Goal: Transaction & Acquisition: Purchase product/service

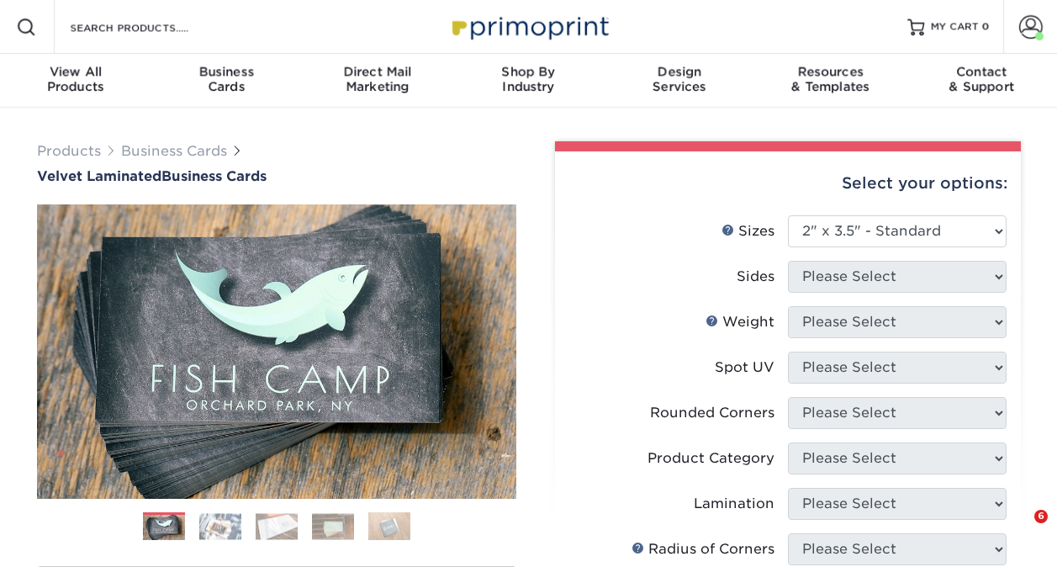
select select "2.00x3.50"
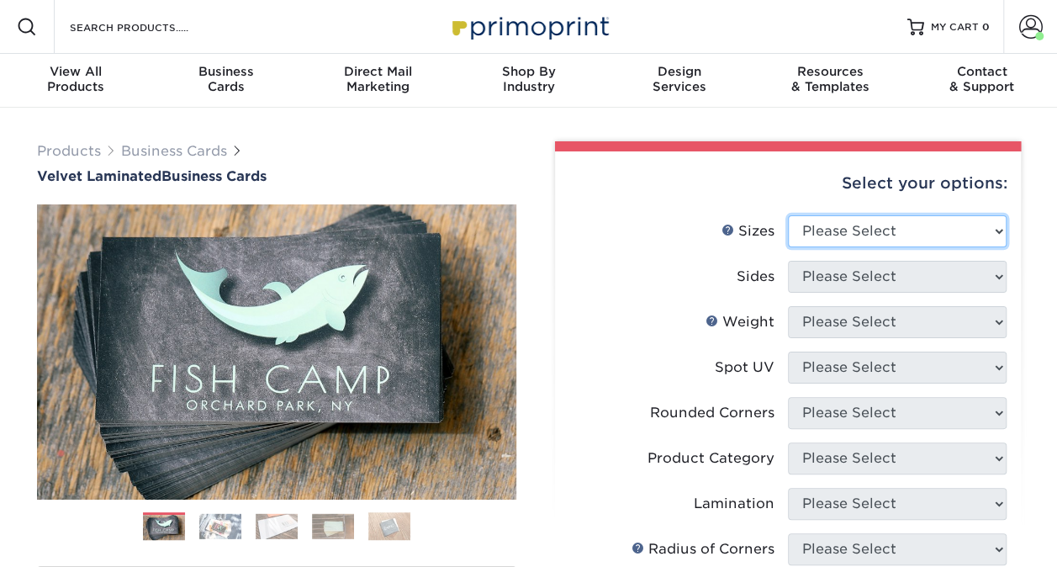
click at [870, 221] on select "Please Select 1.5" x 3.5" - Mini 1.75" x 3.5" - Mini 2" x 2" - Square 2" x 3" -…" at bounding box center [897, 231] width 219 height 32
select select "2.00x3.50"
click at [788, 215] on select "Please Select 1.5" x 3.5" - Mini 1.75" x 3.5" - Mini 2" x 2" - Square 2" x 3" -…" at bounding box center [897, 231] width 219 height 32
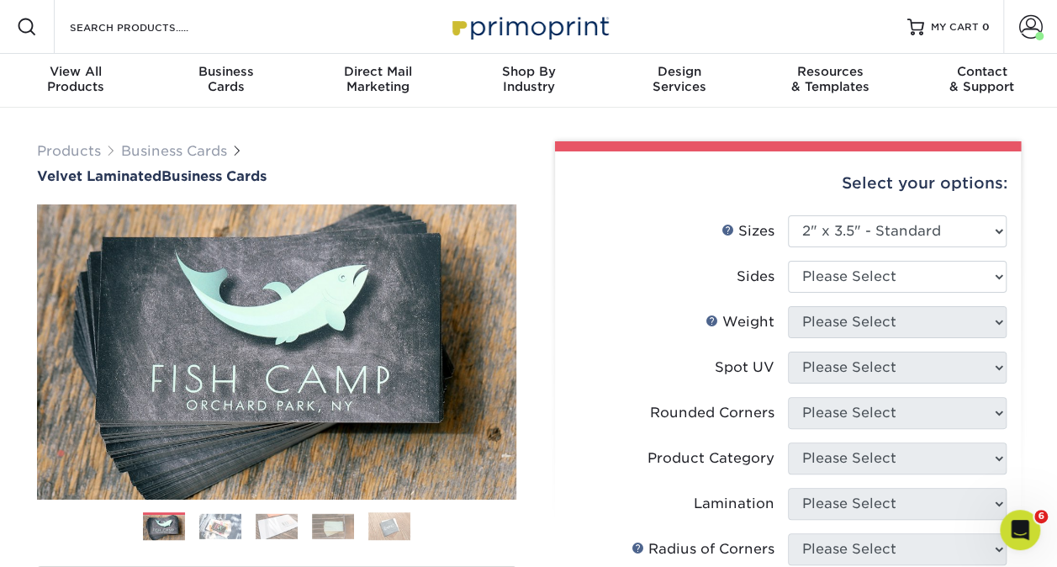
click at [827, 293] on li "Sides Please Select Print Both Sides Print Front Only" at bounding box center [787, 283] width 437 height 45
click at [823, 288] on select "Please Select Print Both Sides Print Front Only" at bounding box center [897, 277] width 219 height 32
select select "13abbda7-1d64-4f25-8bb2-c179b224825d"
click at [788, 261] on select "Please Select Print Both Sides Print Front Only" at bounding box center [897, 277] width 219 height 32
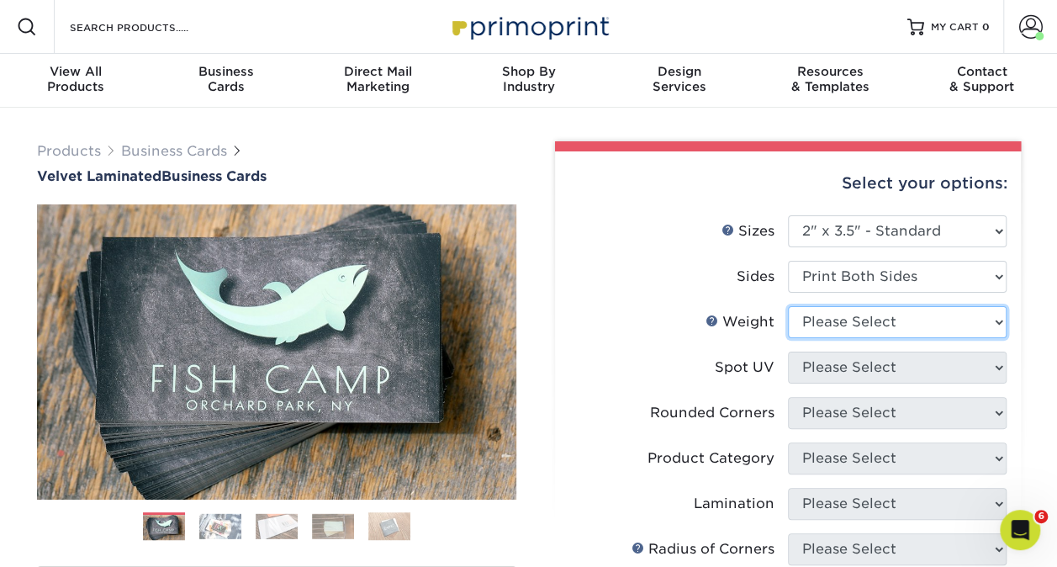
click at [848, 331] on select "Please Select 16PT" at bounding box center [897, 322] width 219 height 32
select select "16PT"
click at [788, 306] on select "Please Select 16PT" at bounding box center [897, 322] width 219 height 32
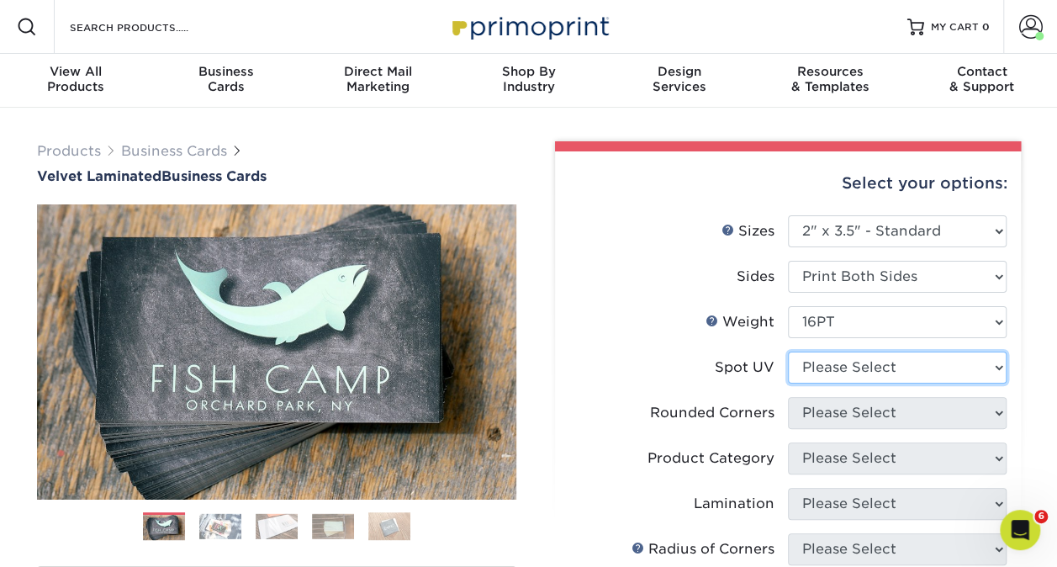
click at [849, 364] on select "Please Select No Spot UV Front and Back (Both Sides) Front Only Back Only" at bounding box center [897, 368] width 219 height 32
select select "0"
click at [788, 352] on select "Please Select No Spot UV Front and Back (Both Sides) Front Only Back Only" at bounding box center [897, 368] width 219 height 32
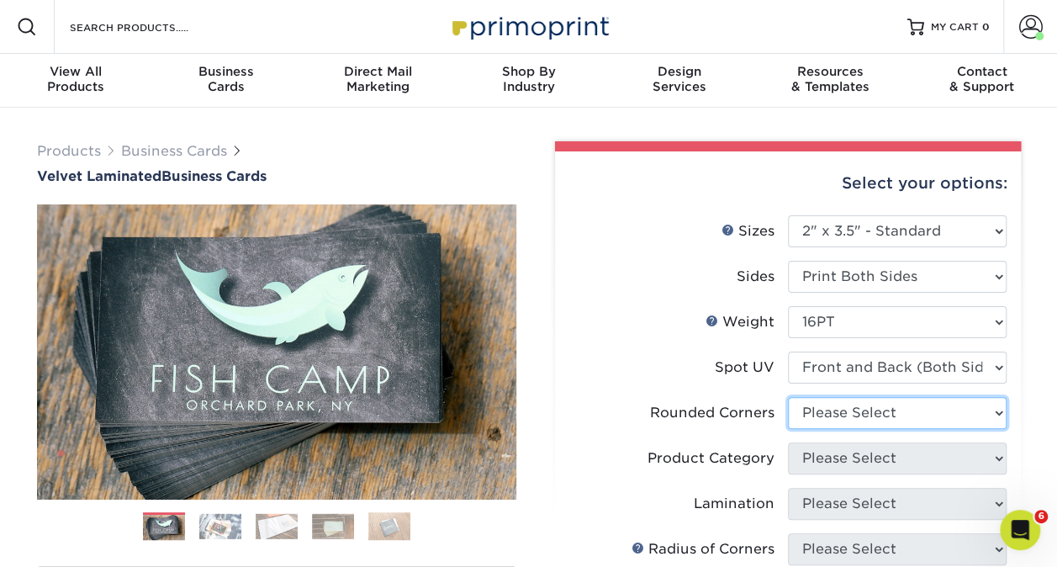
click at [861, 415] on select "Please Select Yes - Round 2 Corners Yes - Round 4 Corners No" at bounding box center [897, 413] width 219 height 32
select select "7672df9e-0e0a-464d-8e1f-920c575e4da3"
click at [788, 397] on select "Please Select Yes - Round 2 Corners Yes - Round 4 Corners No" at bounding box center [897, 413] width 219 height 32
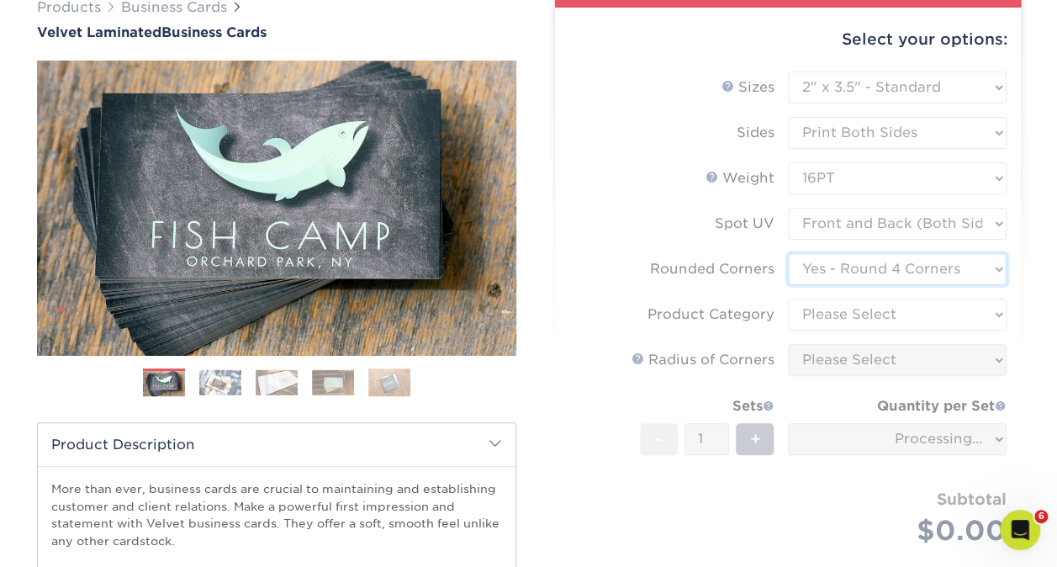
scroll to position [166, 0]
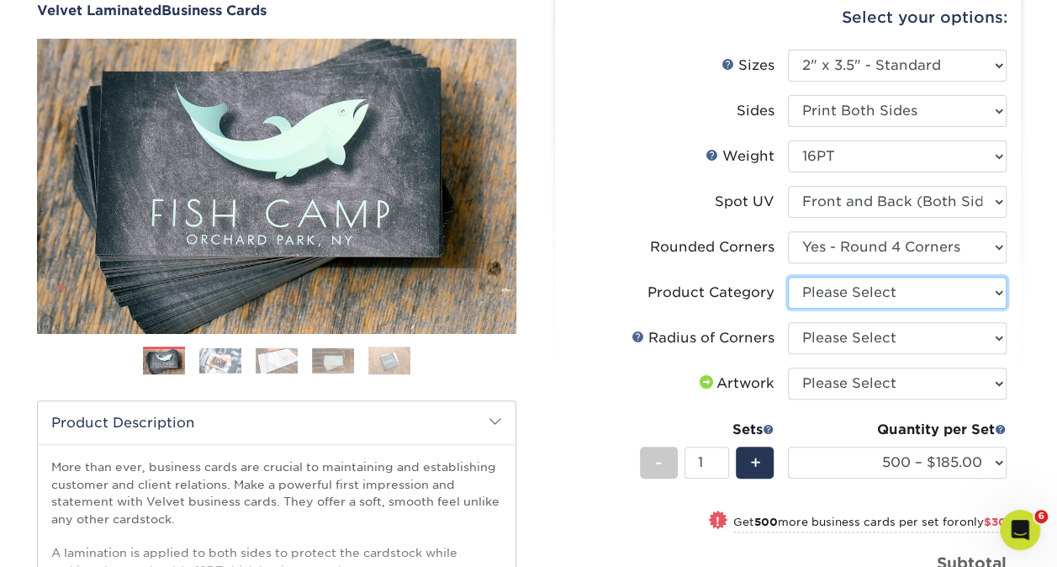
click at [859, 289] on select "Please Select Business Cards" at bounding box center [897, 293] width 219 height 32
select select "3b5148f1-0588-4f88-a218-97bcfdce65c1"
click at [788, 277] on select "Please Select Business Cards" at bounding box center [897, 293] width 219 height 32
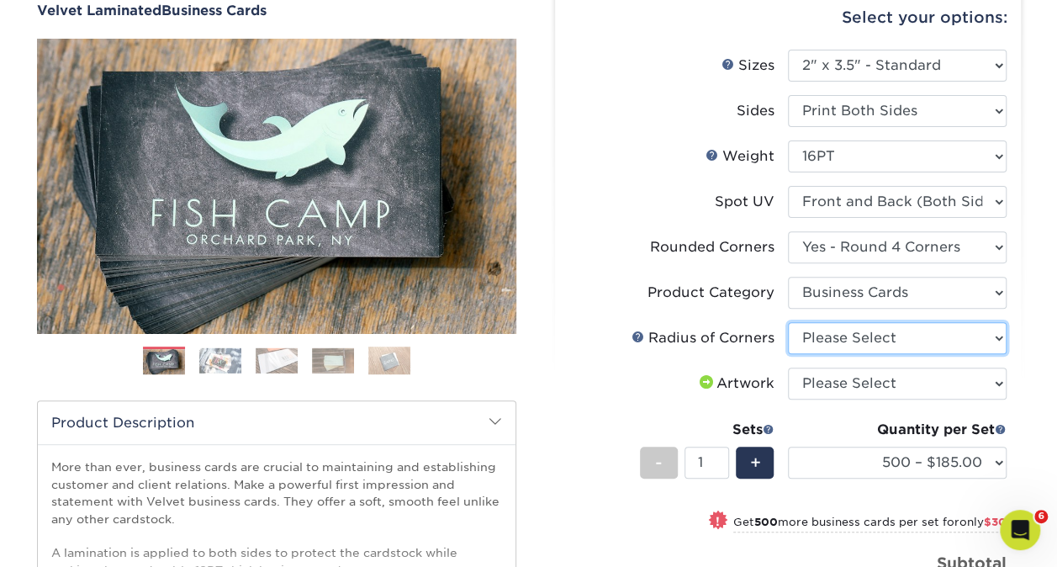
click at [839, 330] on select "Please Select Rounded 1/8" Rounded 1/4"" at bounding box center [897, 338] width 219 height 32
select select "589680c7-ee9a-431b-9d12-d7aeb1386a97"
click at [788, 322] on select "Please Select Rounded 1/8" Rounded 1/4"" at bounding box center [897, 338] width 219 height 32
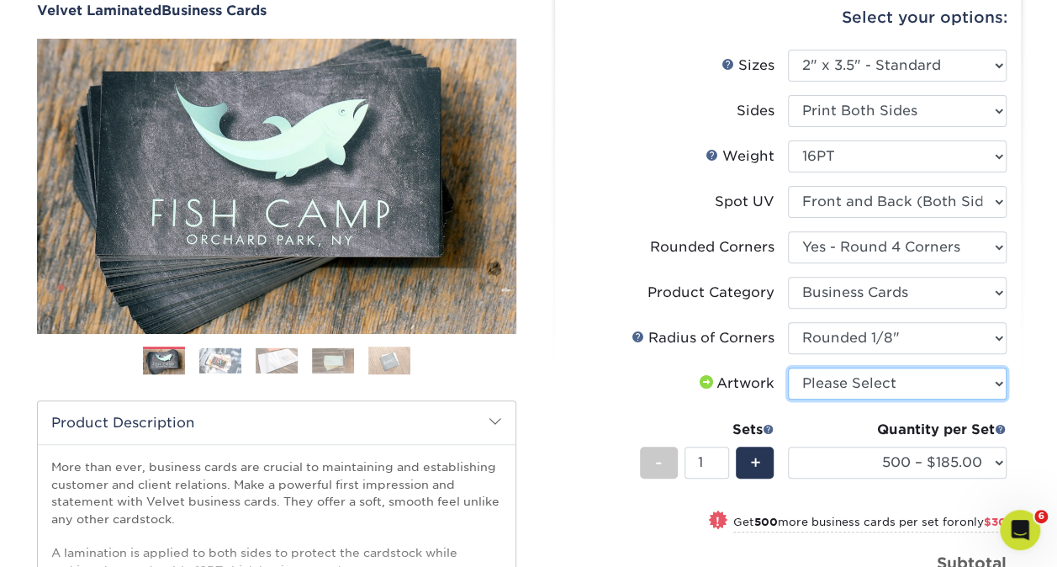
click at [844, 379] on select "Please Select I will upload files I need a design - $100" at bounding box center [897, 383] width 219 height 32
select select "upload"
click at [788, 367] on select "Please Select I will upload files I need a design - $100" at bounding box center [897, 383] width 219 height 32
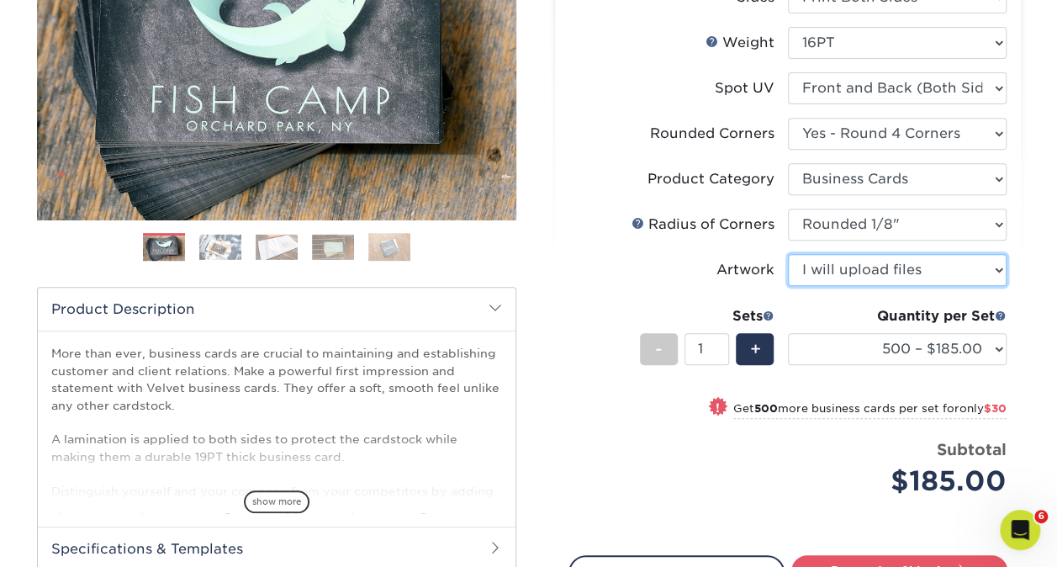
scroll to position [315, 0]
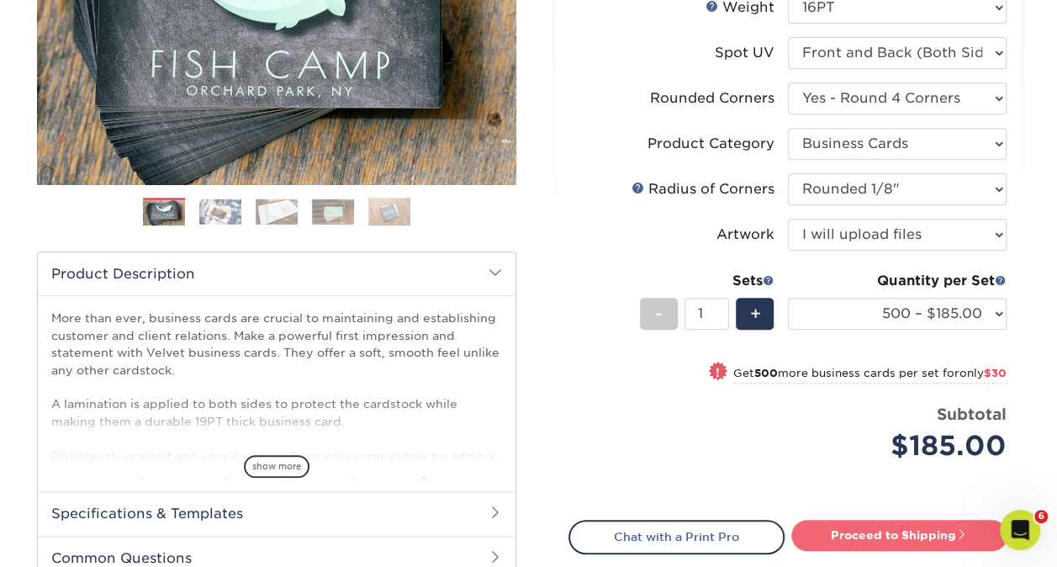
click at [862, 535] on link "Proceed to Shipping" at bounding box center [899, 535] width 216 height 30
type input "Set 1"
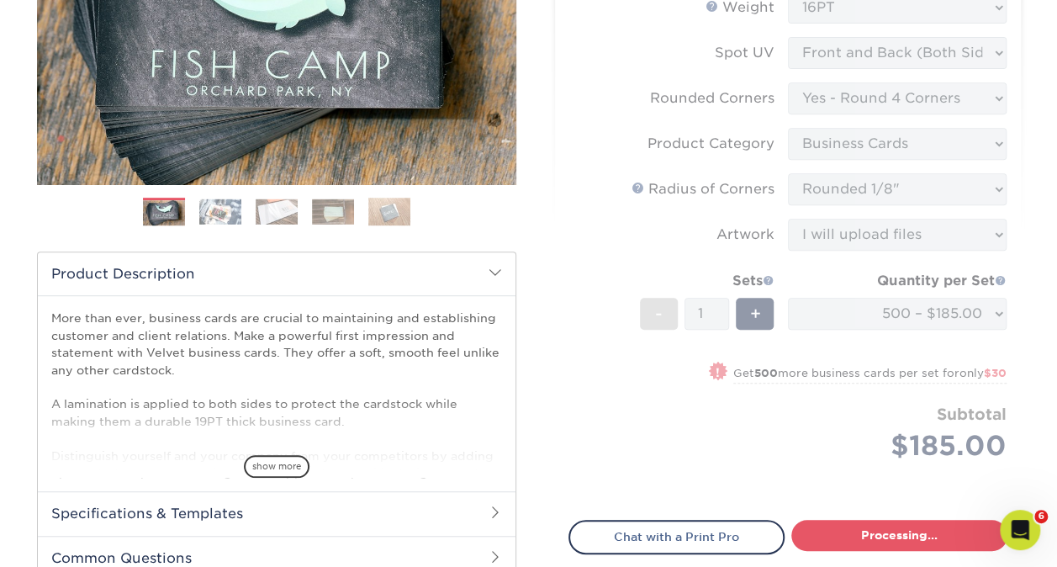
select select "324fe1f0-70d0-4914-adf4-8f61103db615"
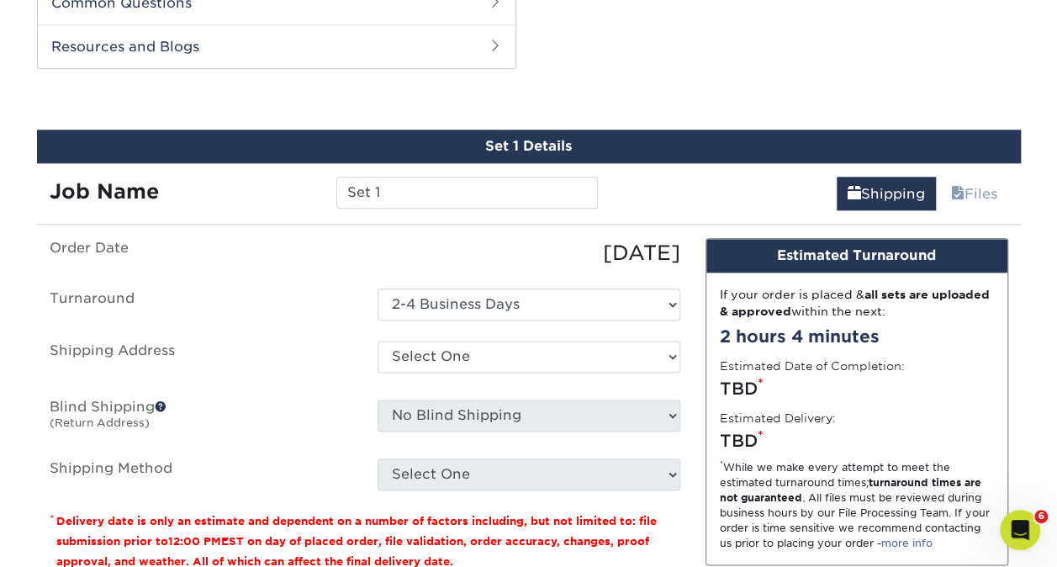
scroll to position [880, 0]
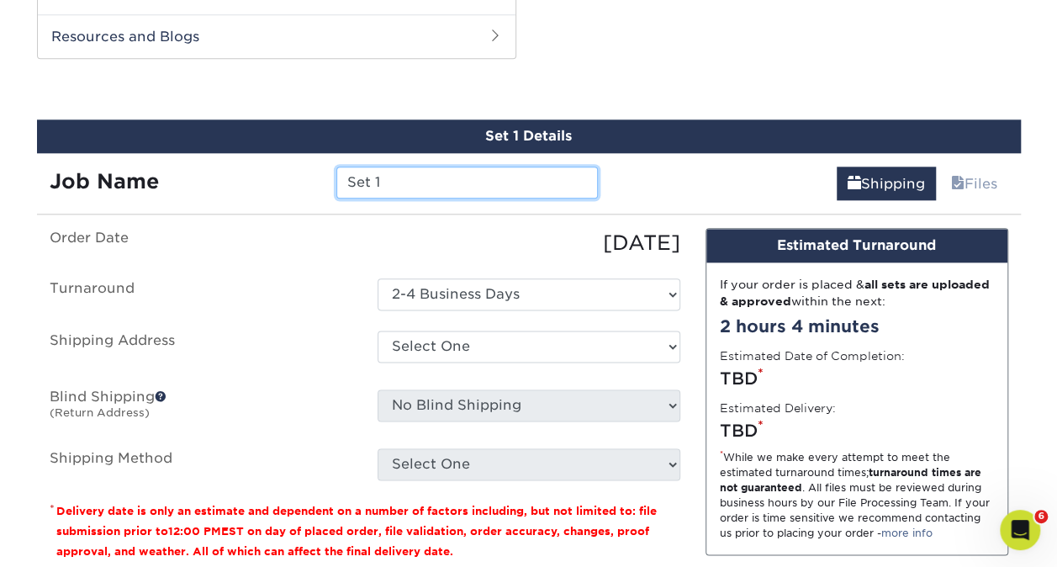
click at [439, 179] on input "Set 1" at bounding box center [467, 183] width 262 height 32
type input "S"
type input "[PERSON_NAME]"
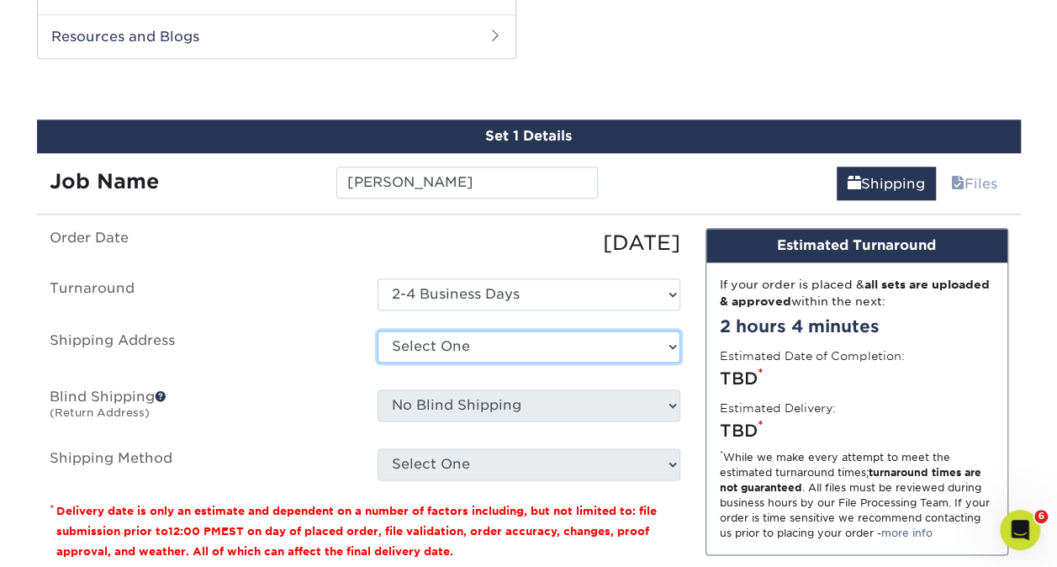
click at [429, 348] on select "Select One Adam Nygaard Annalyn Annalyn Jones Aruna Chandra Ben Yang Brandon M …" at bounding box center [529, 346] width 303 height 32
select select "285705"
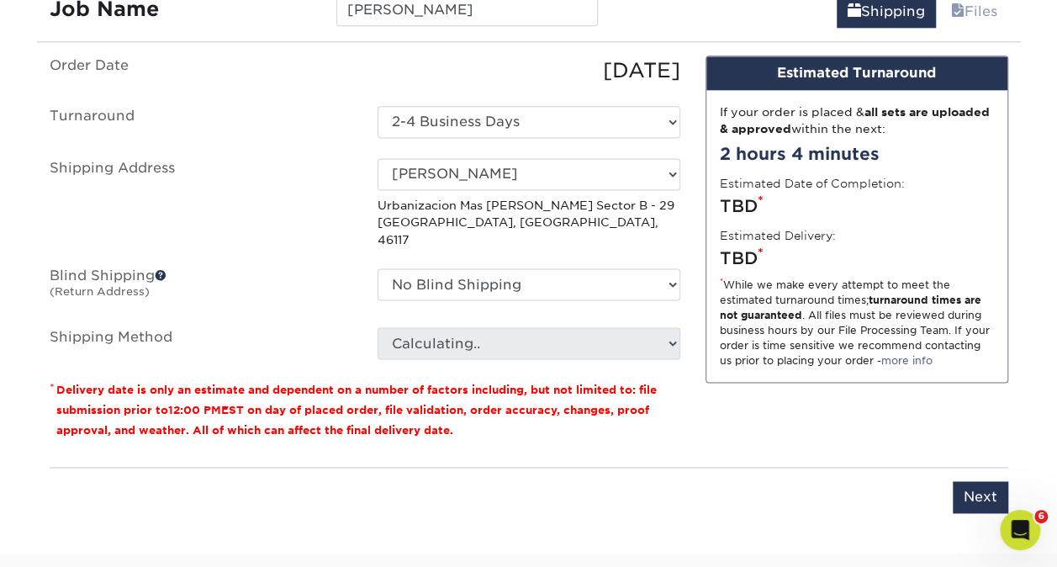
scroll to position [1053, 0]
click at [1008, 536] on div "Open Intercom Messenger" at bounding box center [1018, 528] width 56 height 56
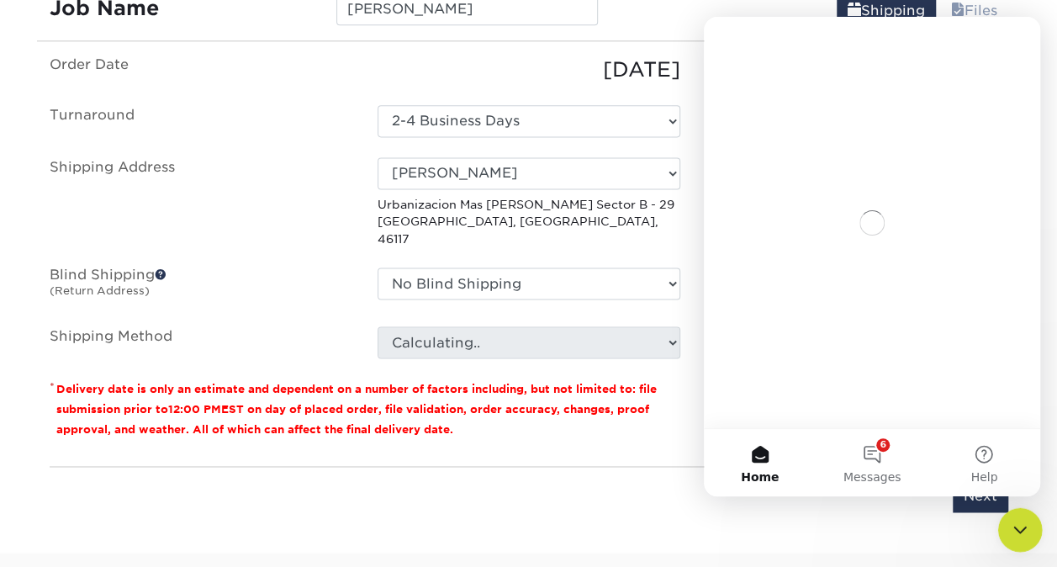
scroll to position [0, 0]
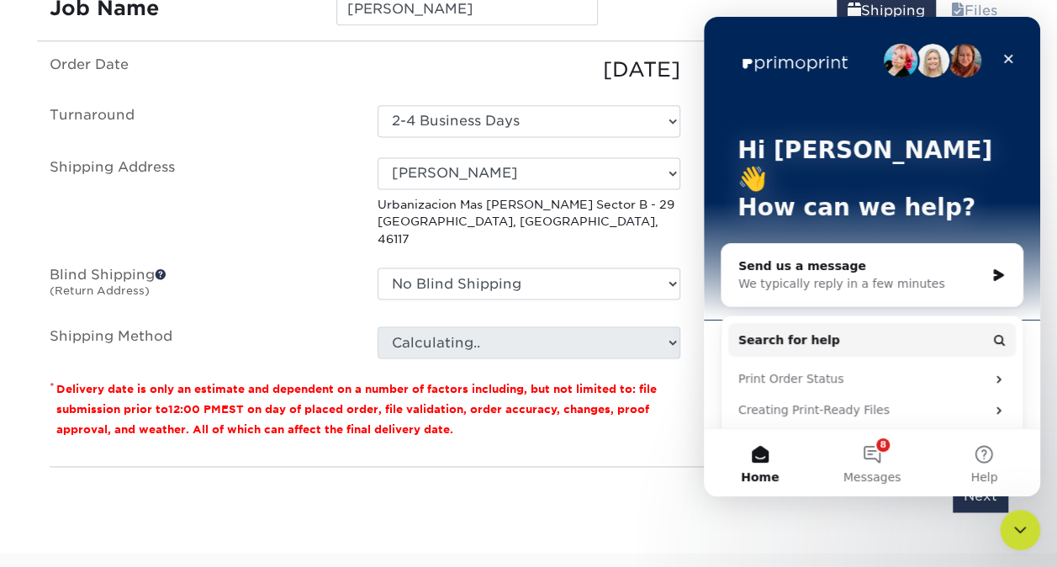
click at [835, 275] on div "We typically reply in a few minutes" at bounding box center [861, 284] width 246 height 18
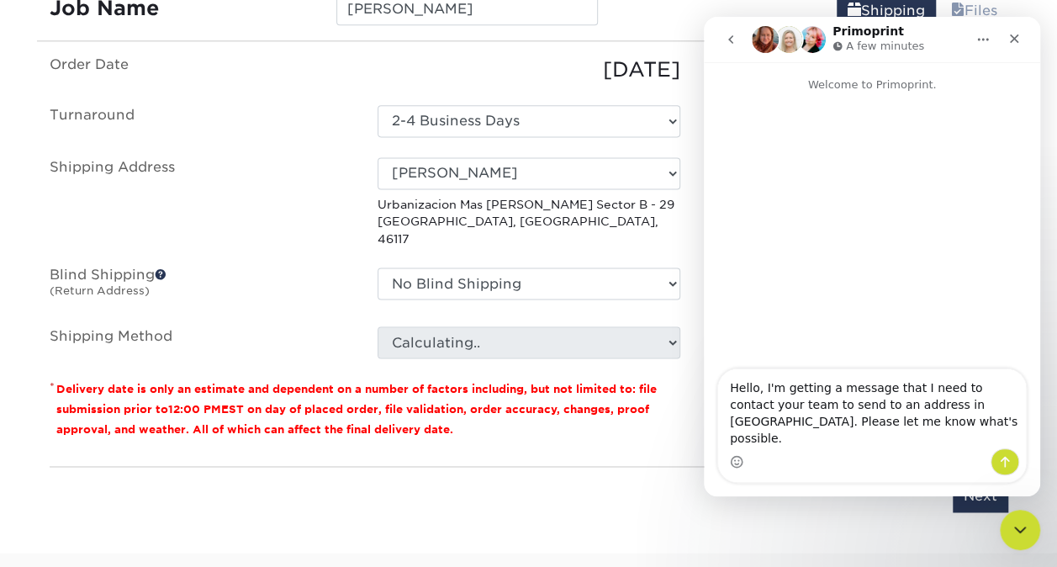
click at [915, 424] on textarea "Hello, I'm getting a message that I need to contact your team to send to an add…" at bounding box center [872, 408] width 308 height 79
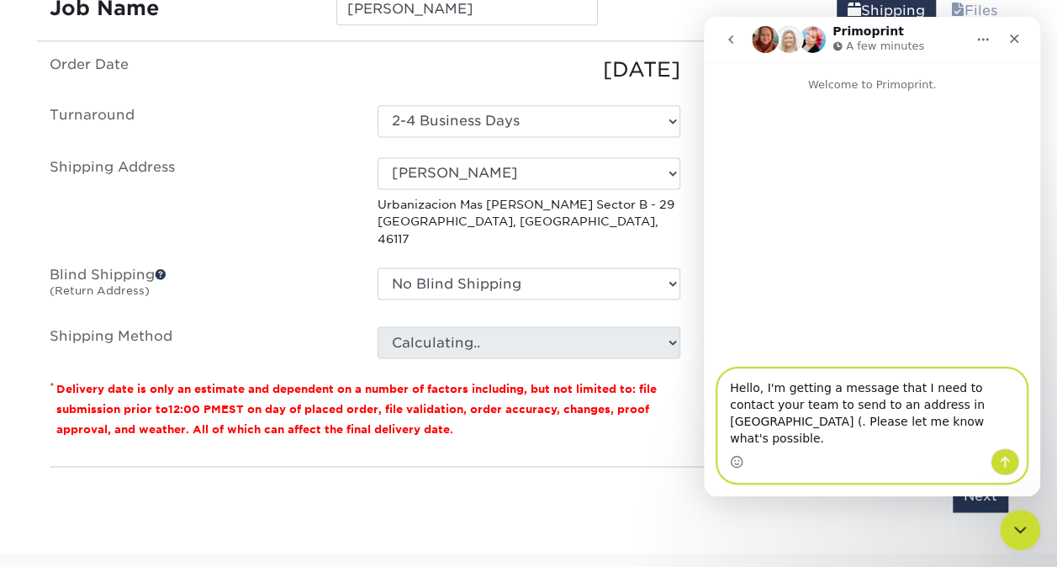
paste textarea "URBANIZACION MAS CAMARENA SECTOR B - 29 46117 Betera, Valencia Spain"
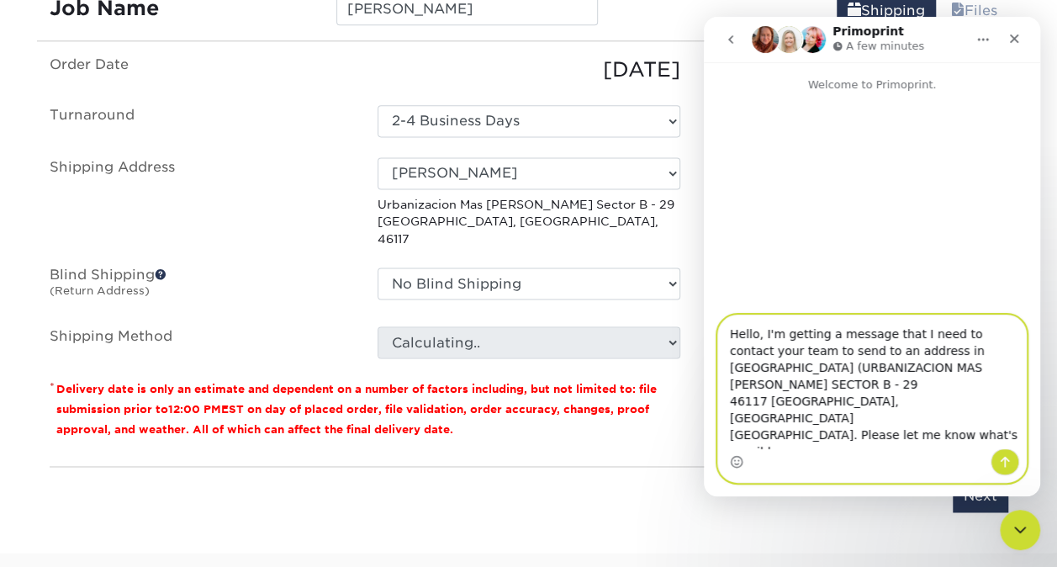
click at [727, 426] on textarea "Hello, I'm getting a message that I need to contact your team to send to an add…" at bounding box center [872, 381] width 308 height 133
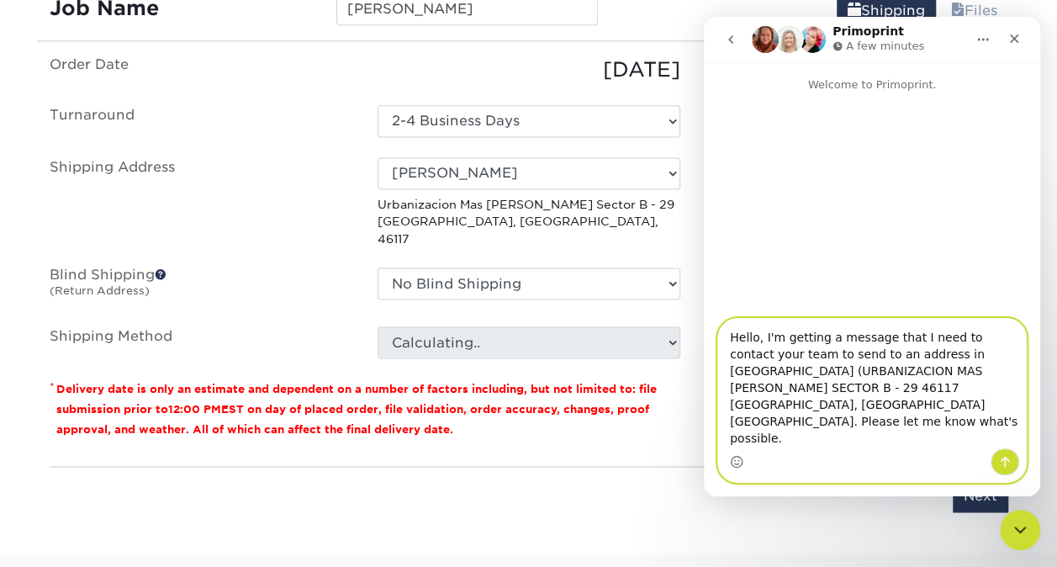
click at [760, 437] on textarea "Hello, I'm getting a message that I need to contact your team to send to an add…" at bounding box center [872, 384] width 308 height 130
type textarea "Hello, I'm getting a message that I need to contact your team to send to an add…"
click at [967, 442] on textarea "Hello, I'm getting a message that I need to contact your team to send to an add…" at bounding box center [872, 384] width 308 height 130
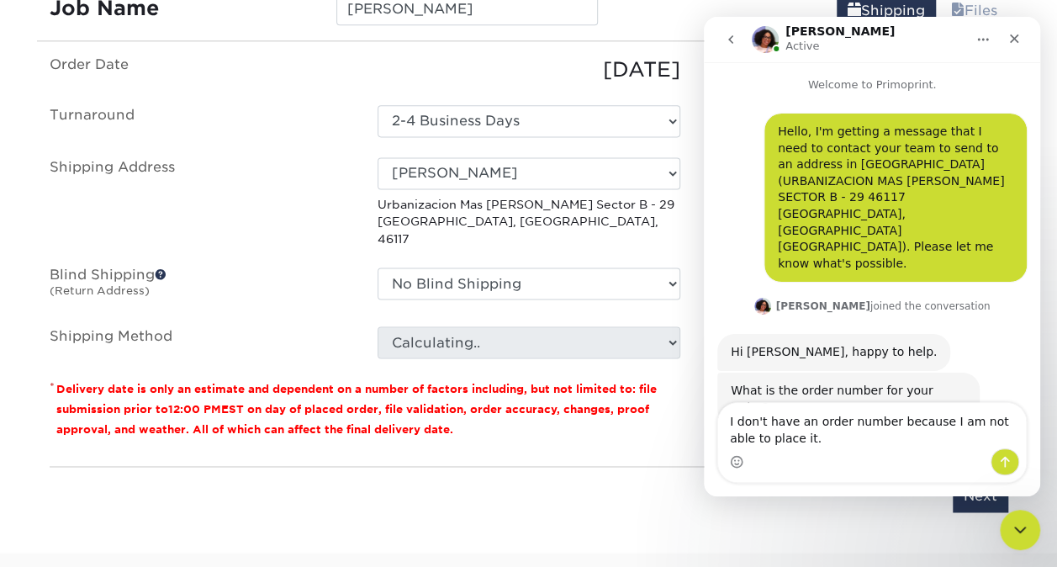
type textarea "I don't have an order number because I am not able to place it."
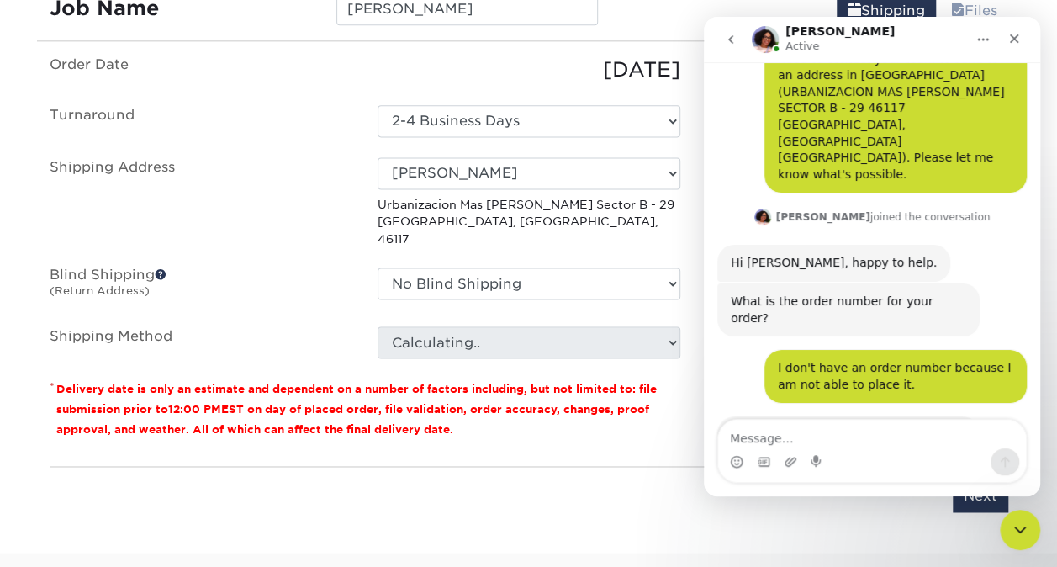
scroll to position [91, 0]
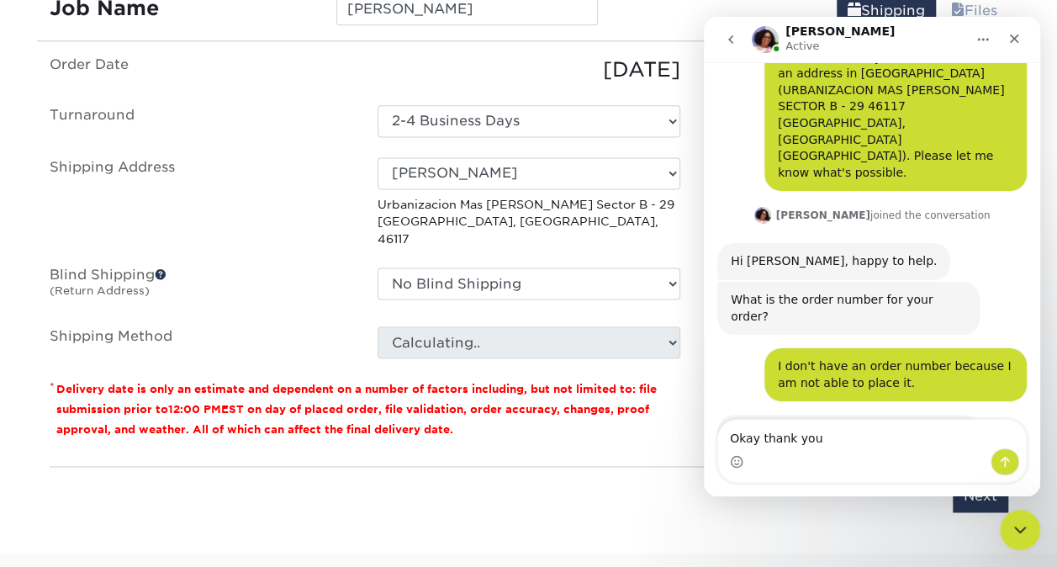
type textarea "Okay thank you!"
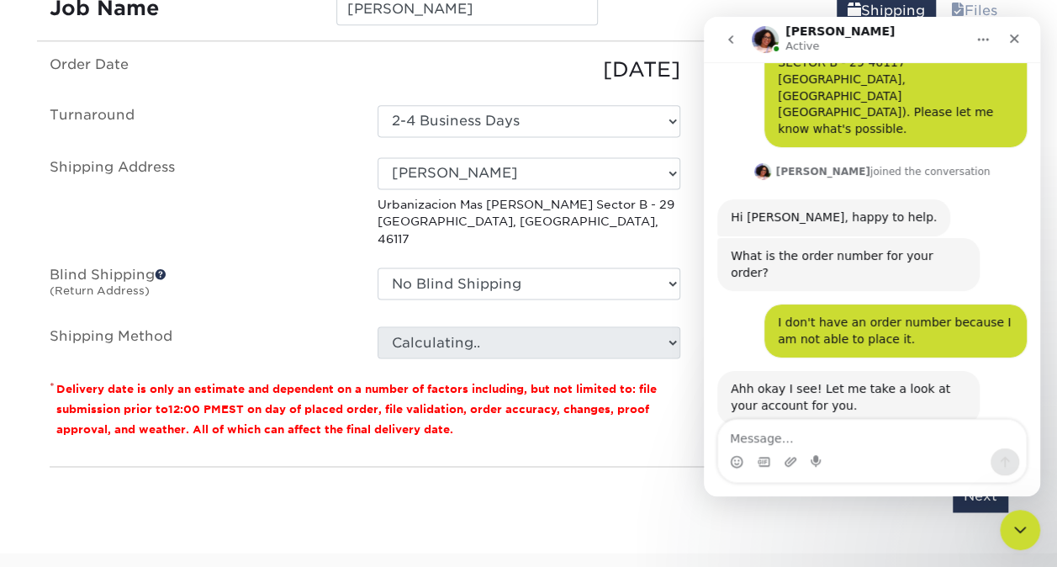
scroll to position [141, 0]
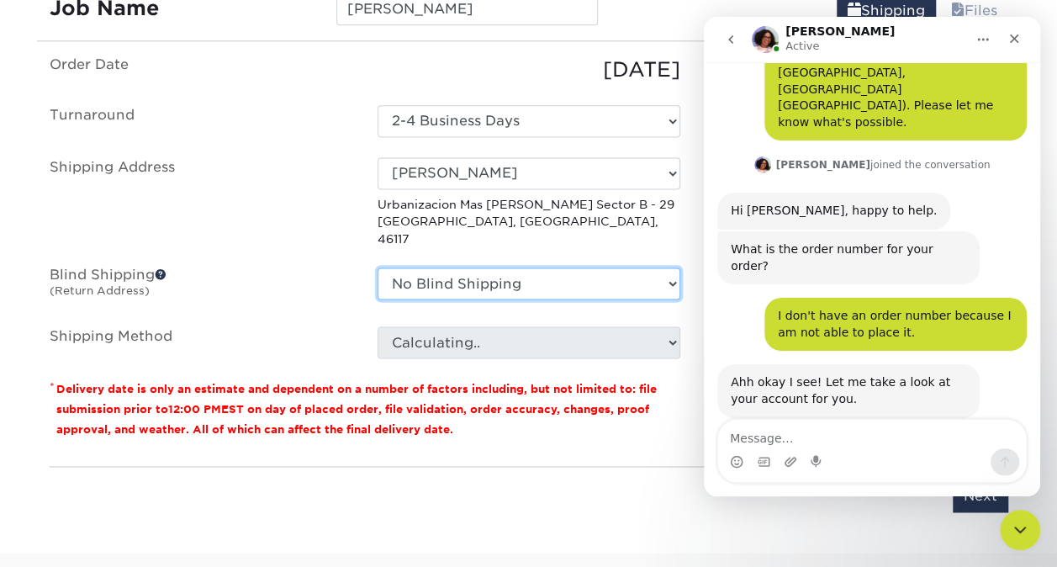
click at [402, 270] on select "No Blind Shipping Adam Nygaard Annalyn Annalyn Jones Aruna Chandra Ben Yang Bra…" at bounding box center [529, 283] width 303 height 32
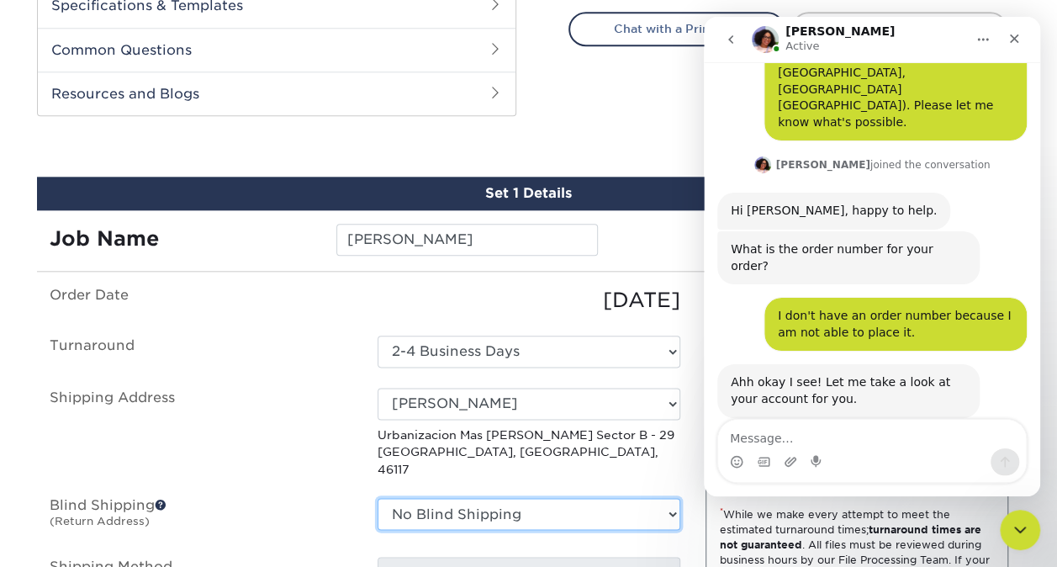
click at [452, 498] on select "No Blind Shipping Adam Nygaard Annalyn Annalyn Jones Aruna Chandra Ben Yang Bra…" at bounding box center [529, 514] width 303 height 32
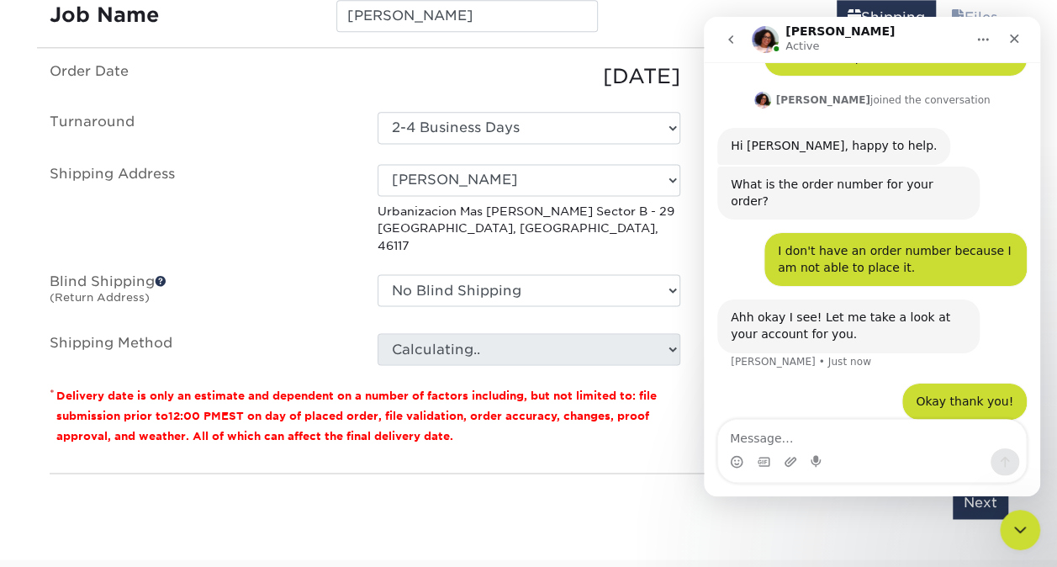
scroll to position [1065, 0]
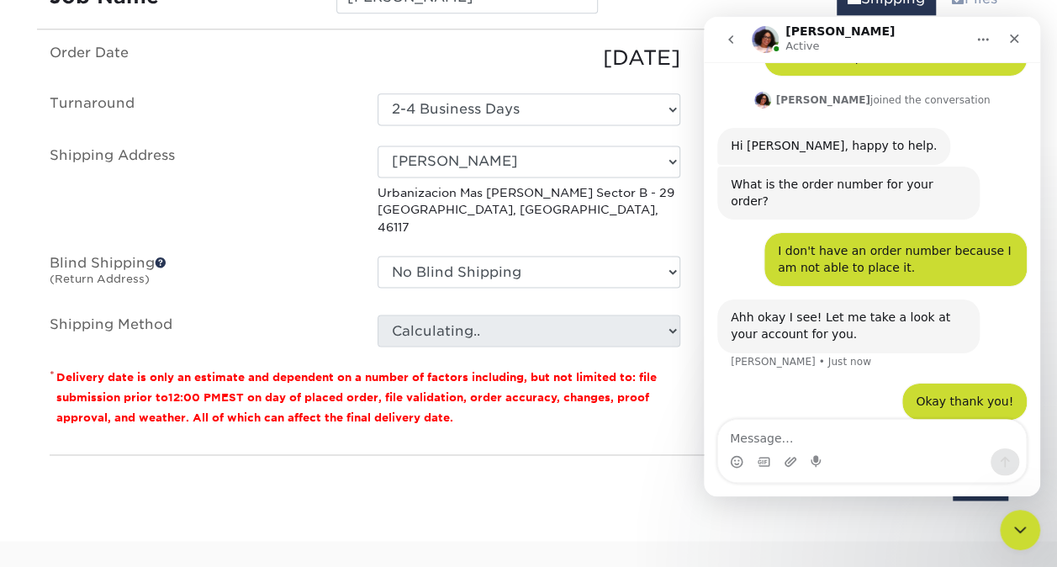
click at [919, 30] on div "Avery Active" at bounding box center [859, 39] width 214 height 29
click at [1018, 538] on div "Close Intercom Messenger" at bounding box center [1017, 527] width 40 height 40
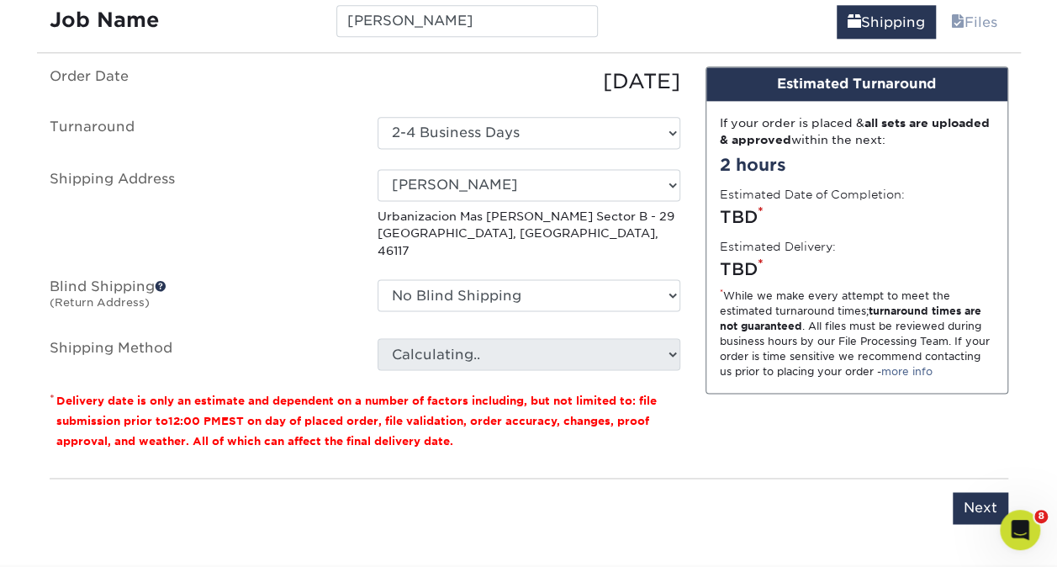
scroll to position [1039, 0]
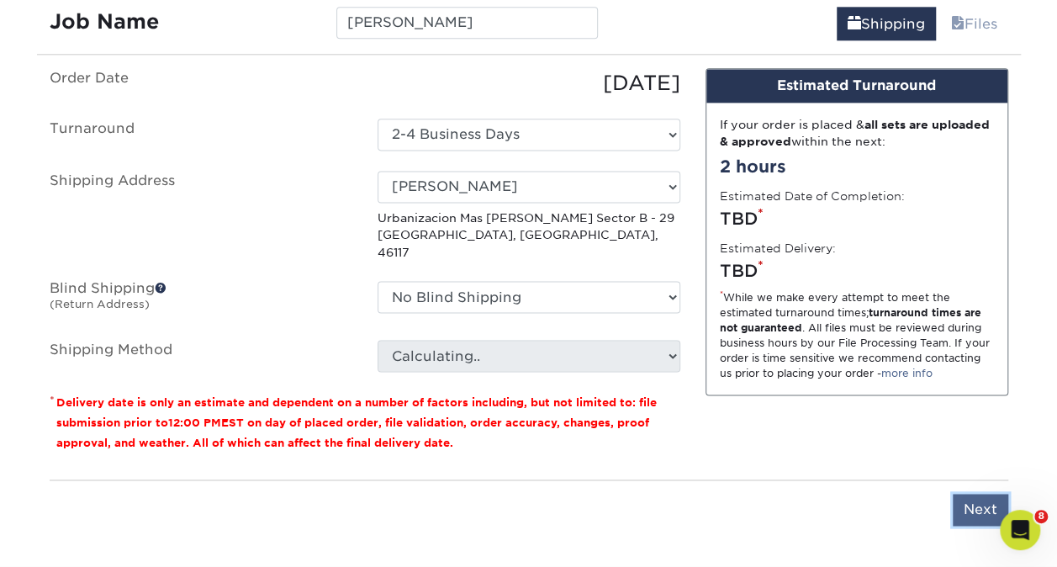
click at [970, 494] on input "Next" at bounding box center [981, 510] width 56 height 32
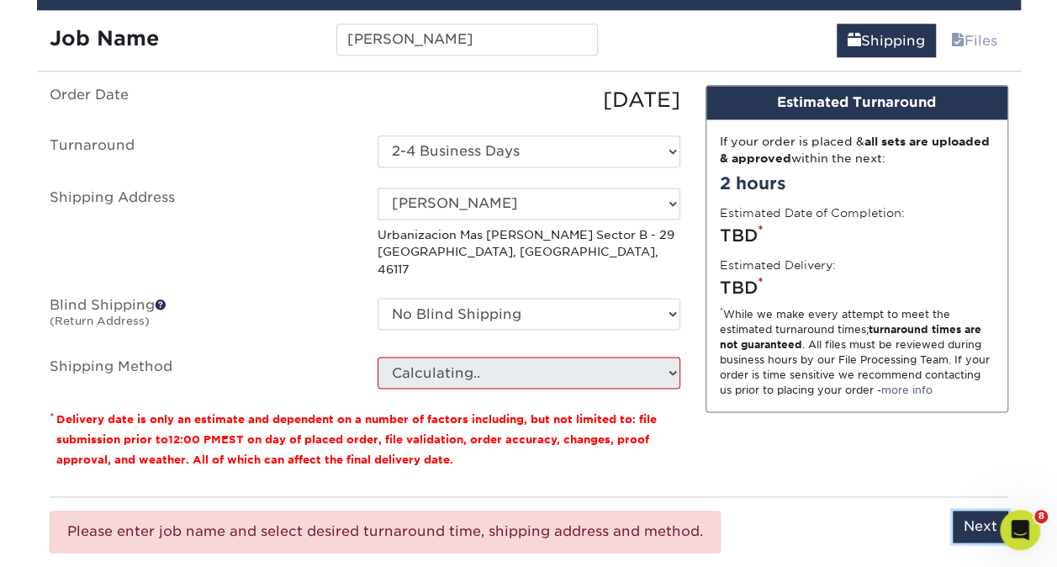
scroll to position [1021, 0]
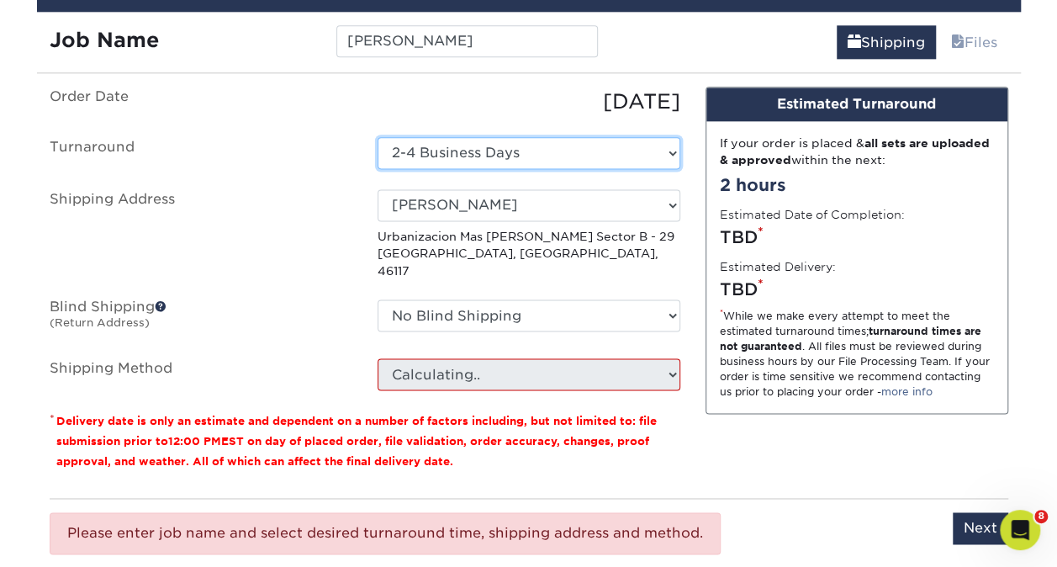
click at [458, 138] on select "Select One 2-4 Business Days" at bounding box center [529, 153] width 303 height 32
click at [378, 137] on select "Select One 2-4 Business Days" at bounding box center [529, 153] width 303 height 32
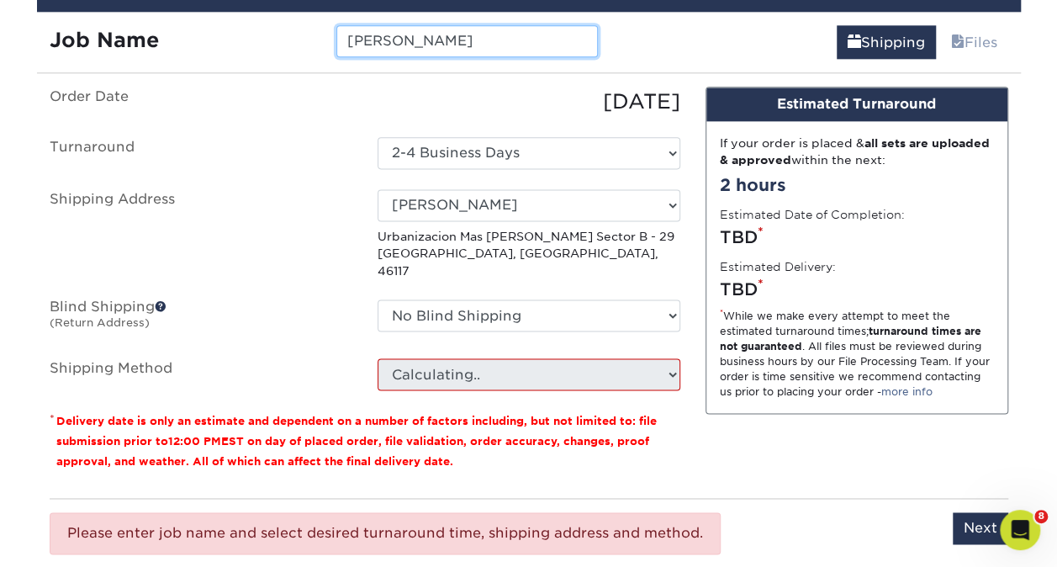
click at [441, 39] on input "[PERSON_NAME]" at bounding box center [467, 41] width 262 height 32
click at [974, 512] on input "Next" at bounding box center [981, 528] width 56 height 32
type input "Next"
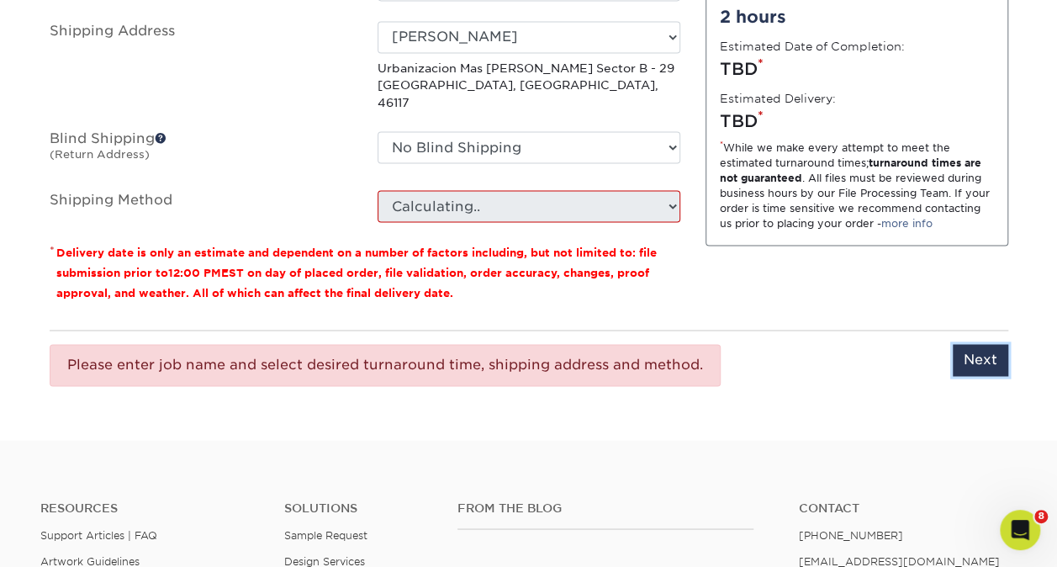
scroll to position [1189, 0]
click at [1018, 524] on icon "Open Intercom Messenger" at bounding box center [1018, 527] width 12 height 13
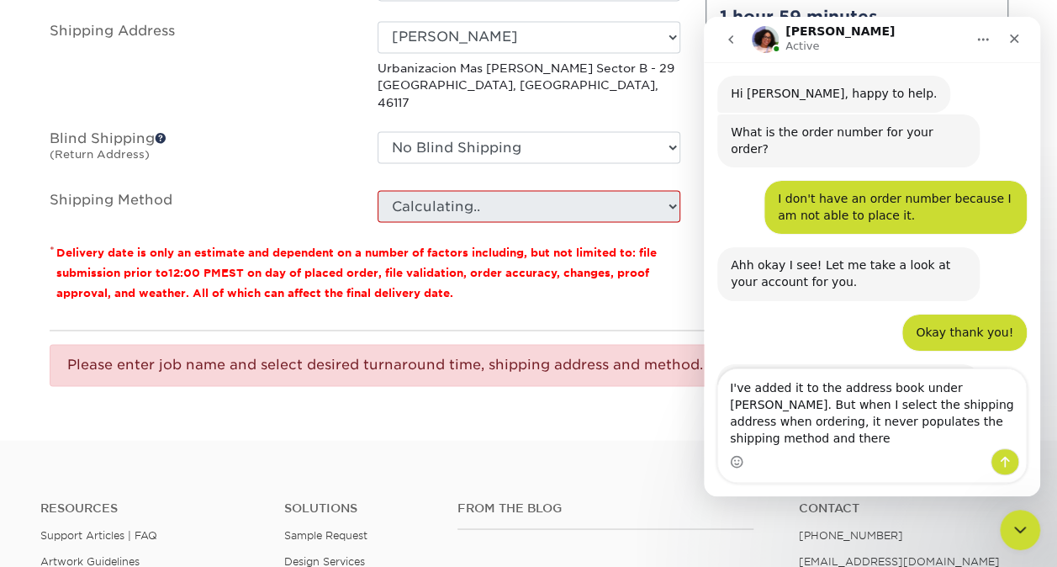
scroll to position [275, 0]
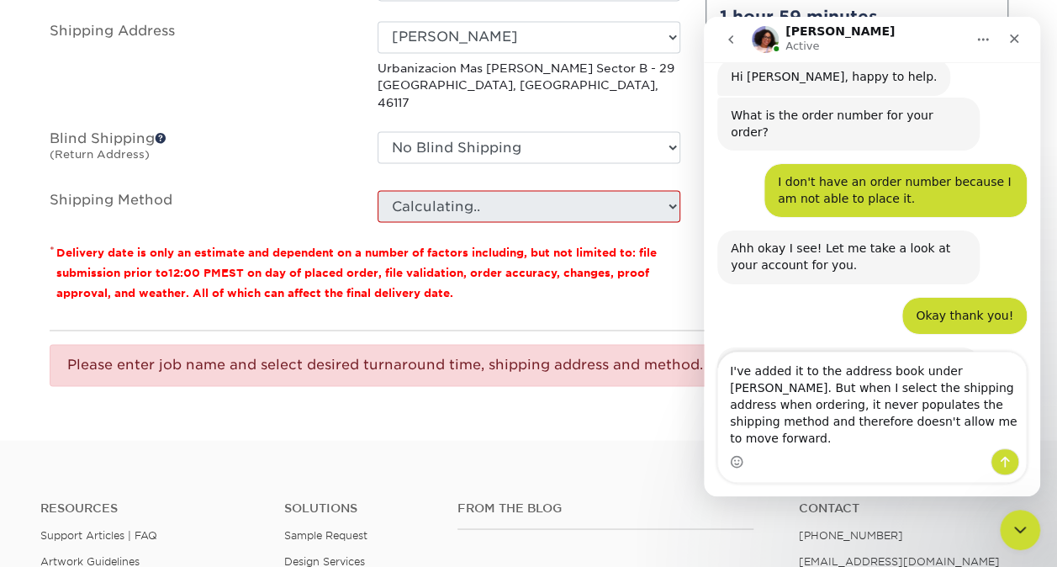
type textarea "I've added it to the address book under [PERSON_NAME]. But when I select the sh…"
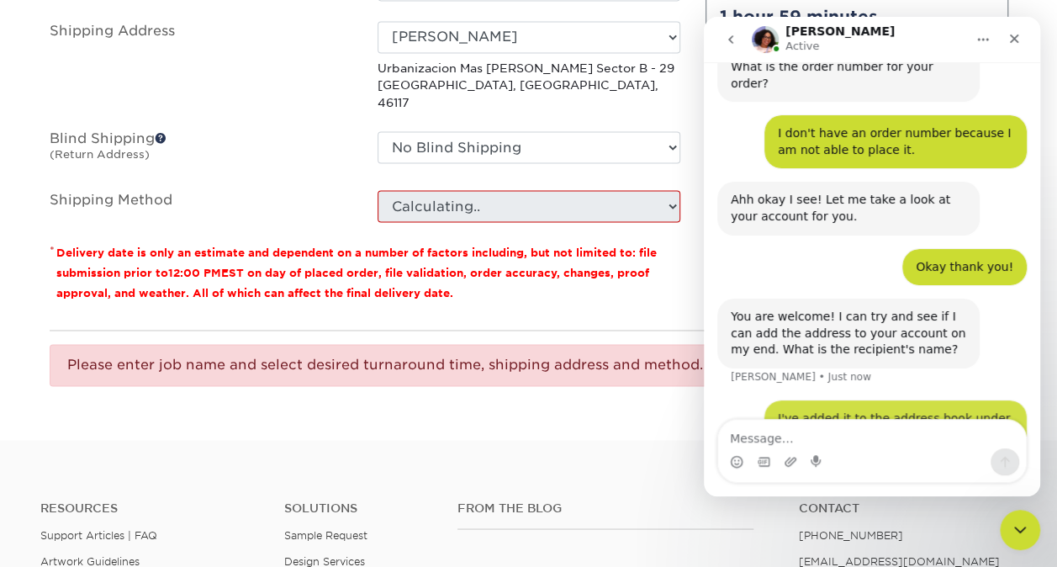
scroll to position [341, 0]
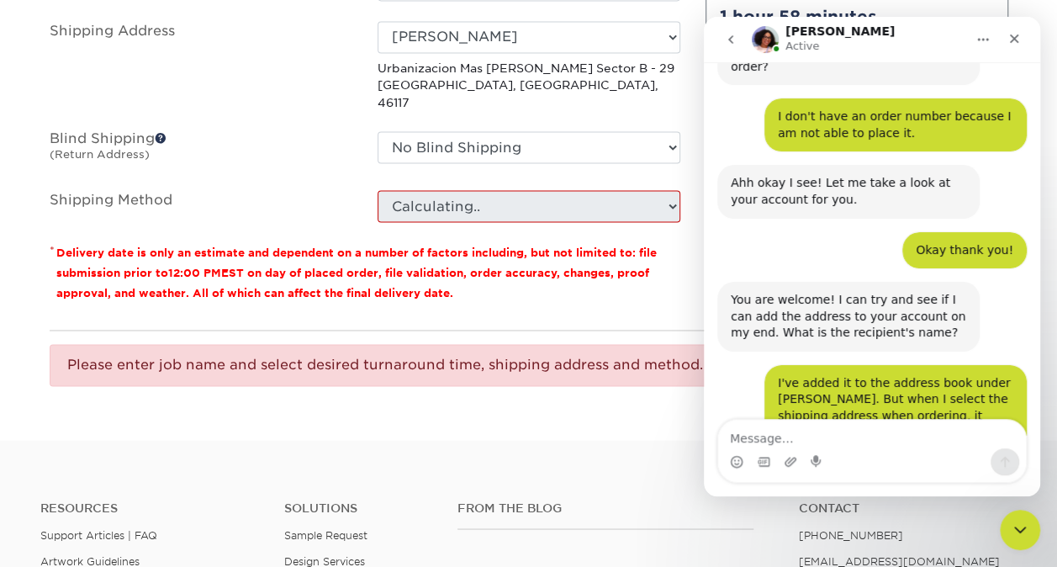
click at [729, 394] on div "I've added it to the address book under Dinesh Mahtani. But when I select the s…" at bounding box center [871, 431] width 309 height 133
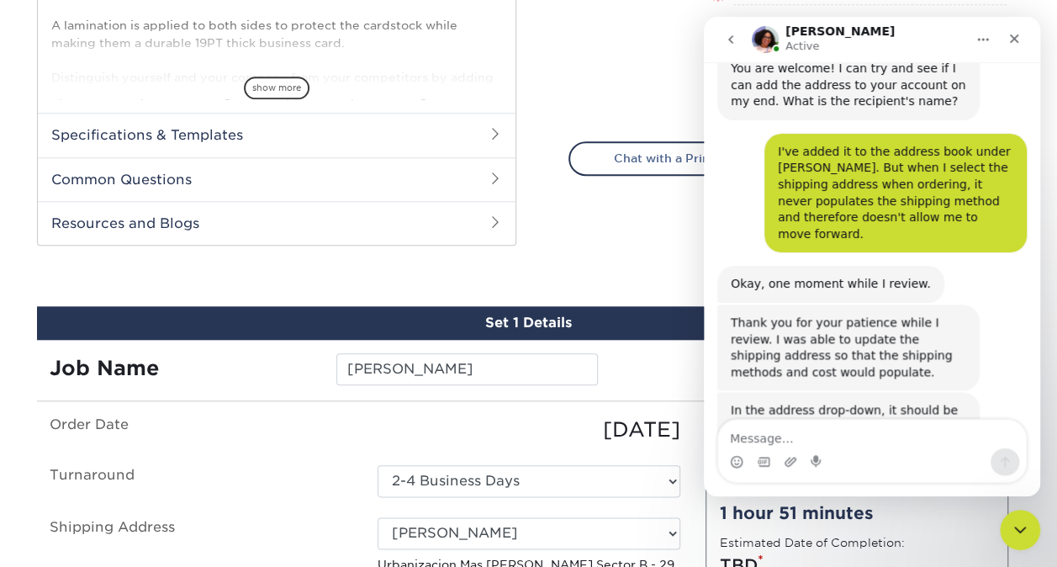
scroll to position [583, 0]
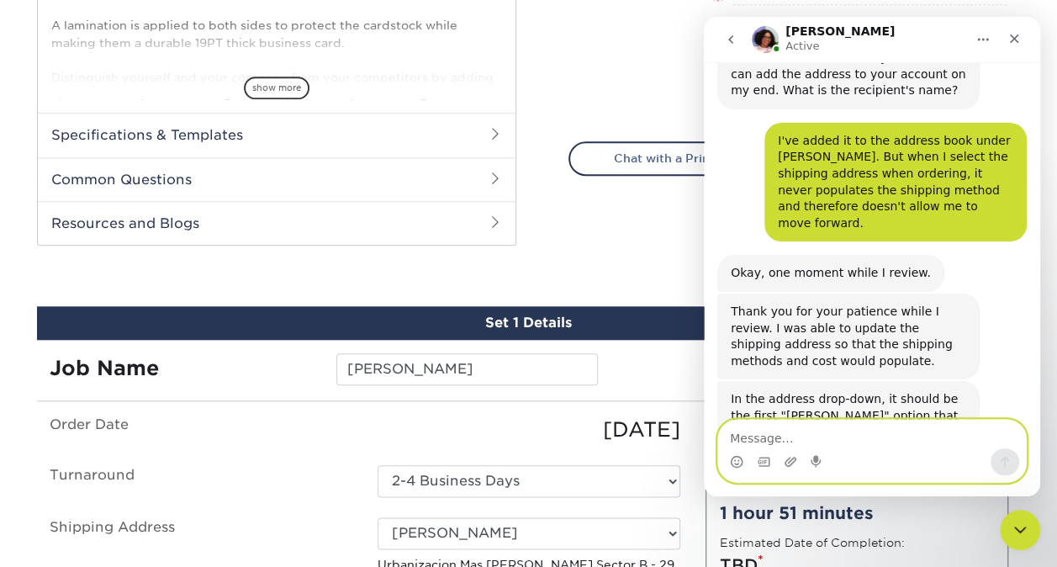
click at [806, 432] on textarea "Message…" at bounding box center [872, 434] width 308 height 29
type textarea "Okay thank you, I will test now."
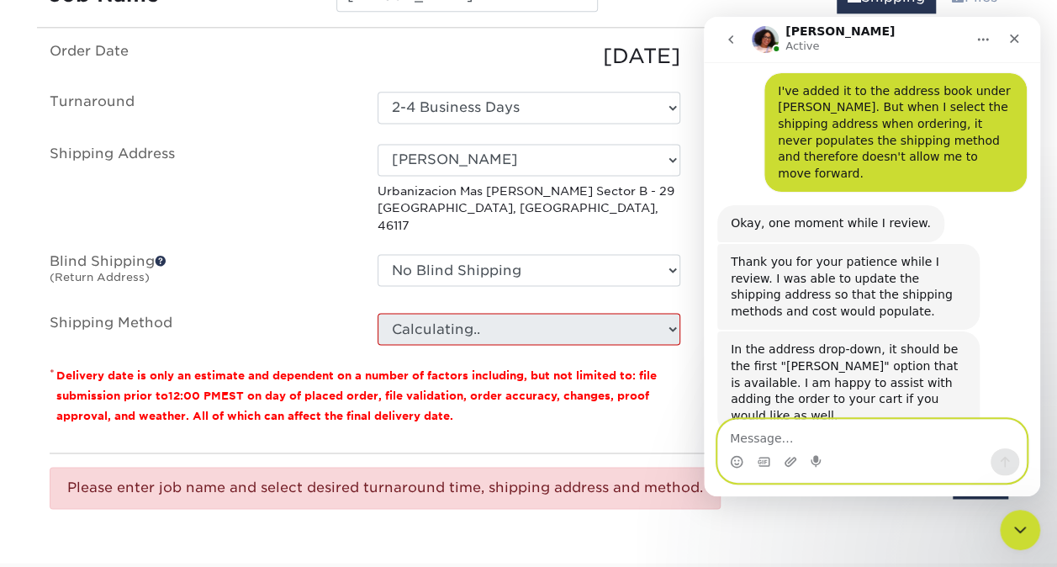
scroll to position [1068, 0]
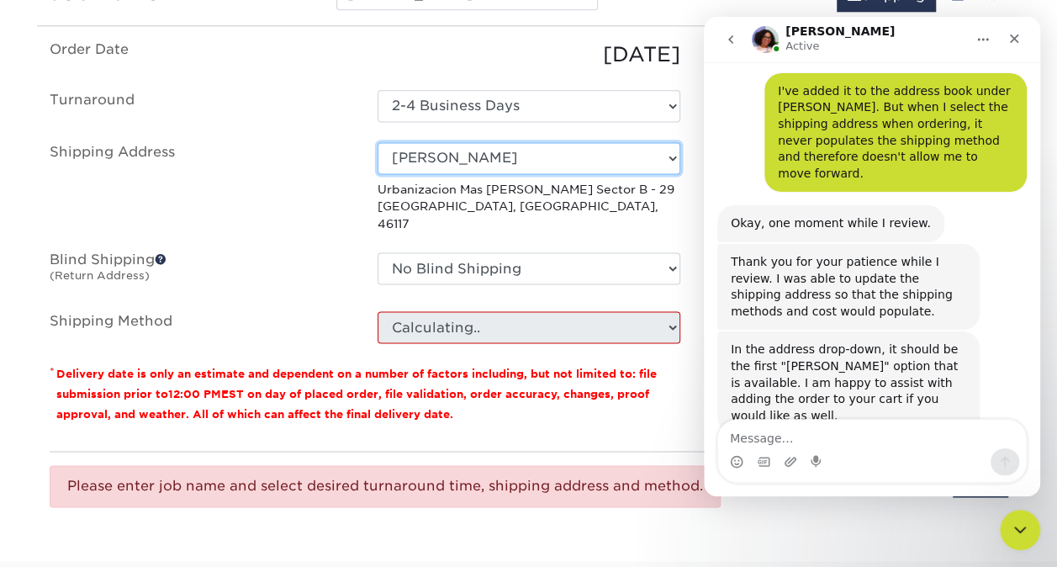
click at [464, 145] on select "Select One Adam Nygaard Annalyn Annalyn Jones Aruna Chandra Ben Yang Brandon M …" at bounding box center [529, 158] width 303 height 32
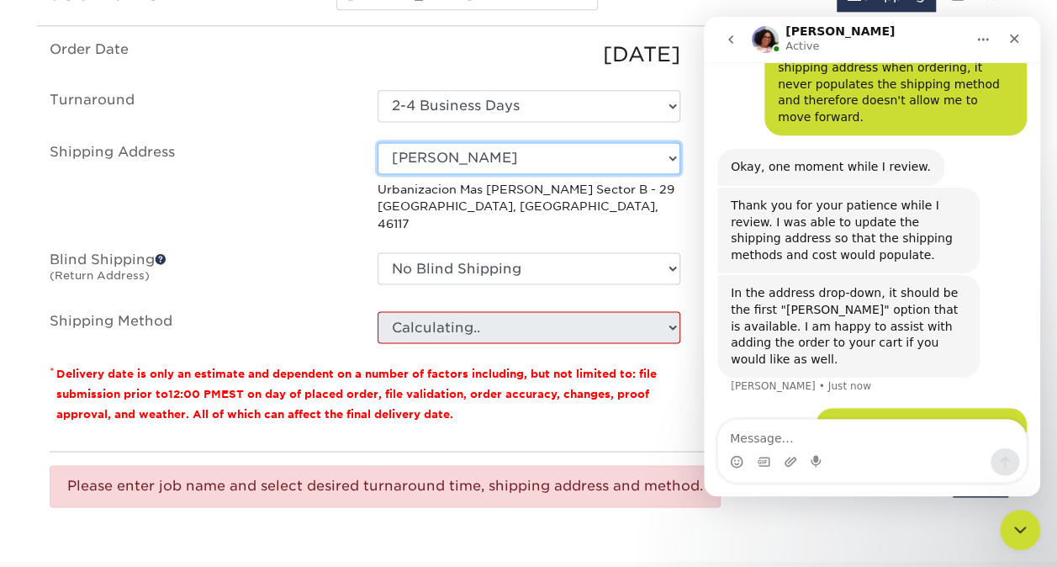
scroll to position [698, 0]
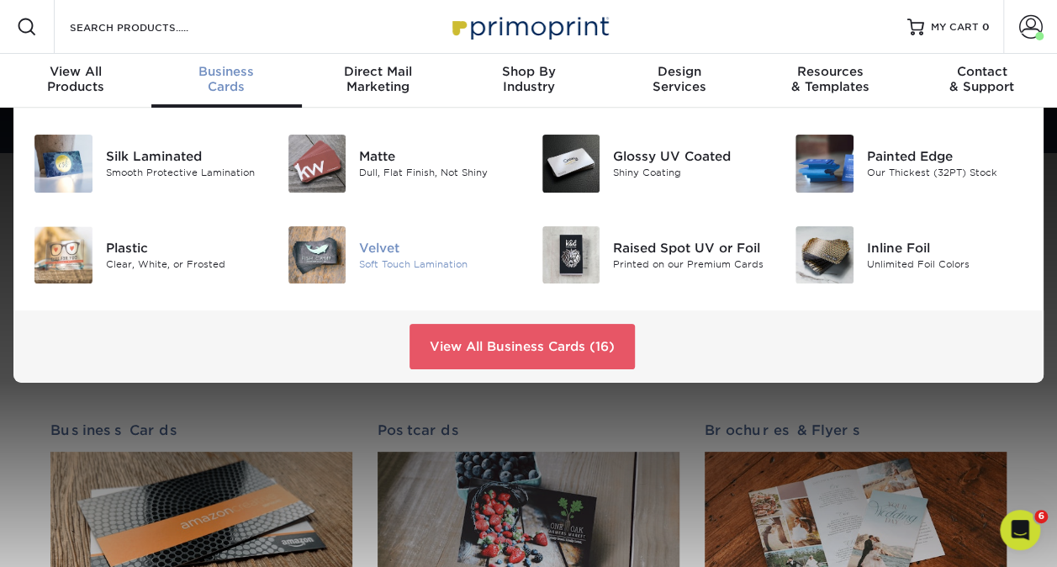
click at [346, 263] on div at bounding box center [317, 255] width 85 height 58
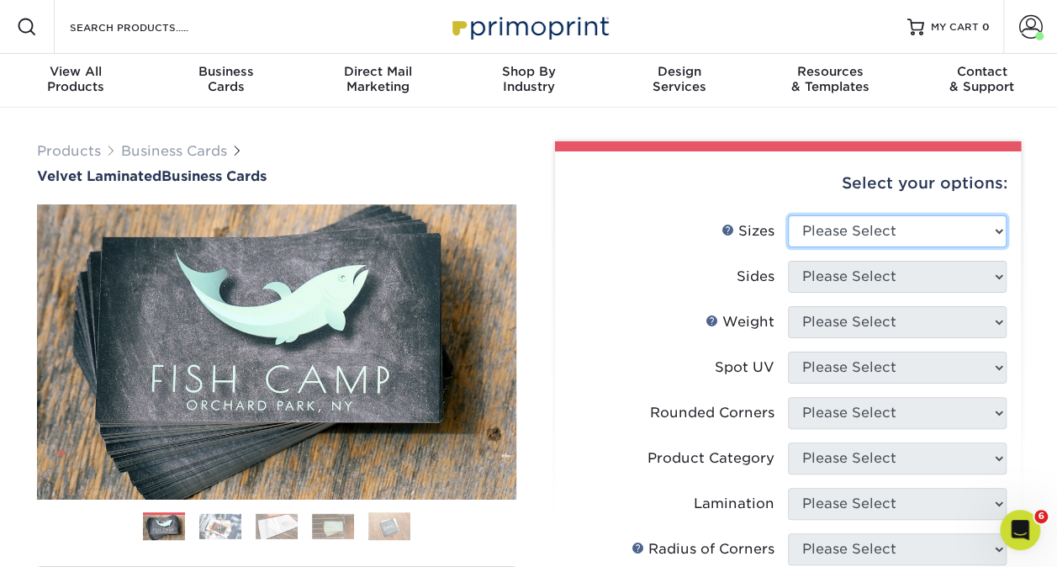
click at [856, 236] on select "Please Select 1.5" x 3.5" - Mini 1.75" x 3.5" - Mini 2" x 2" - Square 2" x 3" -…" at bounding box center [897, 231] width 219 height 32
select select "2.00x3.50"
click at [788, 215] on select "Please Select 1.5" x 3.5" - Mini 1.75" x 3.5" - Mini 2" x 2" - Square 2" x 3" -…" at bounding box center [897, 231] width 219 height 32
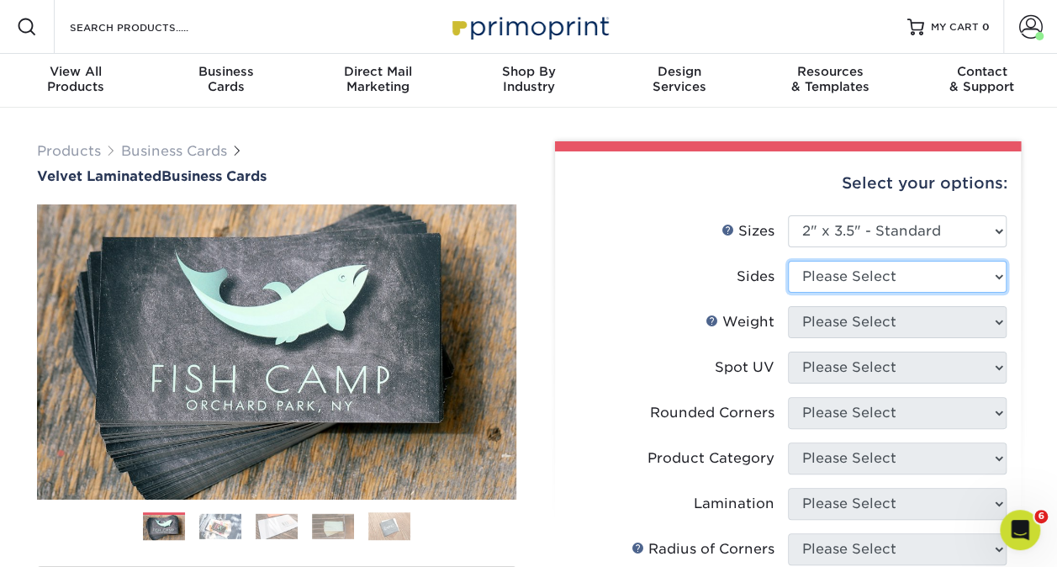
click at [852, 281] on select "Please Select Print Both Sides Print Front Only" at bounding box center [897, 277] width 219 height 32
select select "13abbda7-1d64-4f25-8bb2-c179b224825d"
click at [788, 261] on select "Please Select Print Both Sides Print Front Only" at bounding box center [897, 277] width 219 height 32
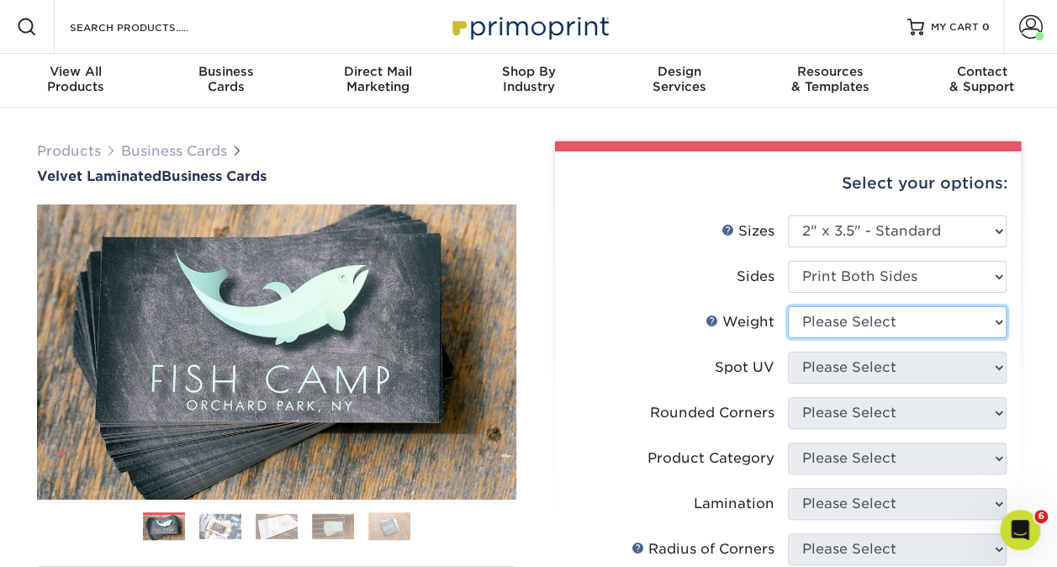
click at [875, 329] on select "Please Select 16PT" at bounding box center [897, 322] width 219 height 32
select select "16PT"
click at [788, 306] on select "Please Select 16PT" at bounding box center [897, 322] width 219 height 32
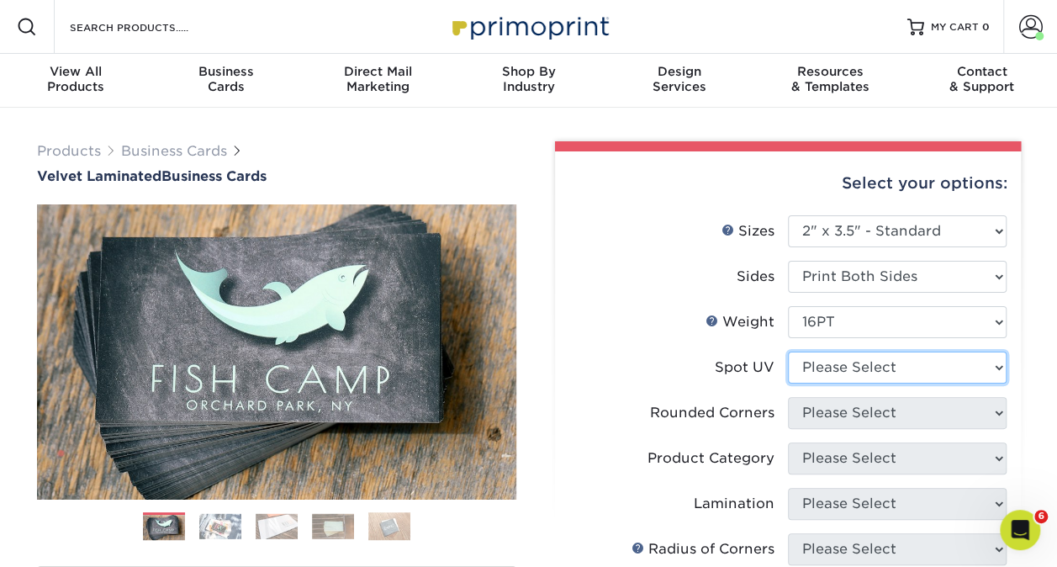
click at [880, 373] on select "Please Select No Spot UV Front and Back (Both Sides) Front Only Back Only" at bounding box center [897, 368] width 219 height 32
select select "0"
click at [788, 352] on select "Please Select No Spot UV Front and Back (Both Sides) Front Only Back Only" at bounding box center [897, 368] width 219 height 32
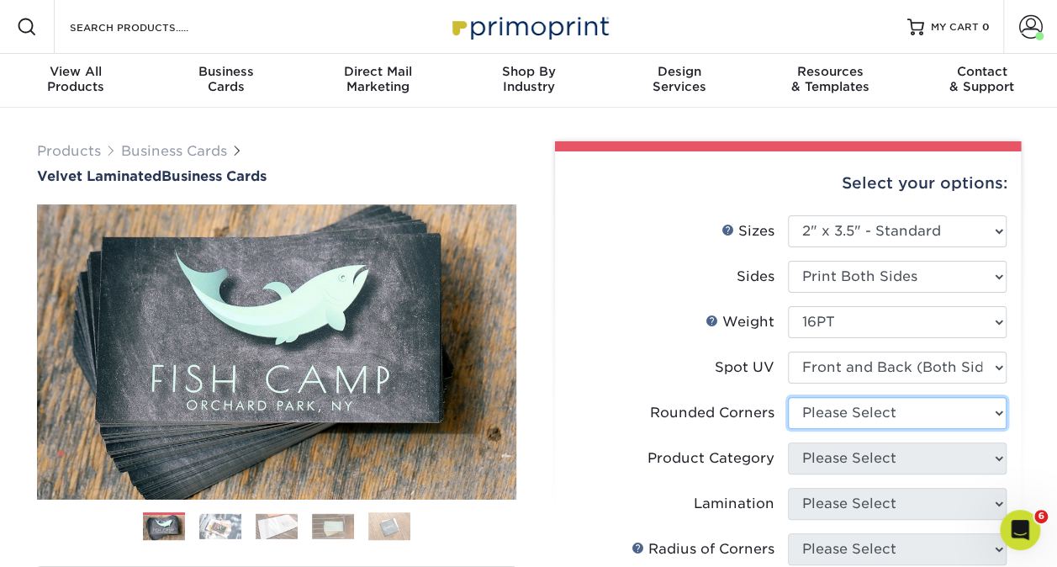
click at [870, 412] on select "Please Select Yes - Round 2 Corners Yes - Round 4 Corners No" at bounding box center [897, 413] width 219 height 32
select select "7672df9e-0e0a-464d-8e1f-920c575e4da3"
click at [788, 397] on select "Please Select Yes - Round 2 Corners Yes - Round 4 Corners No" at bounding box center [897, 413] width 219 height 32
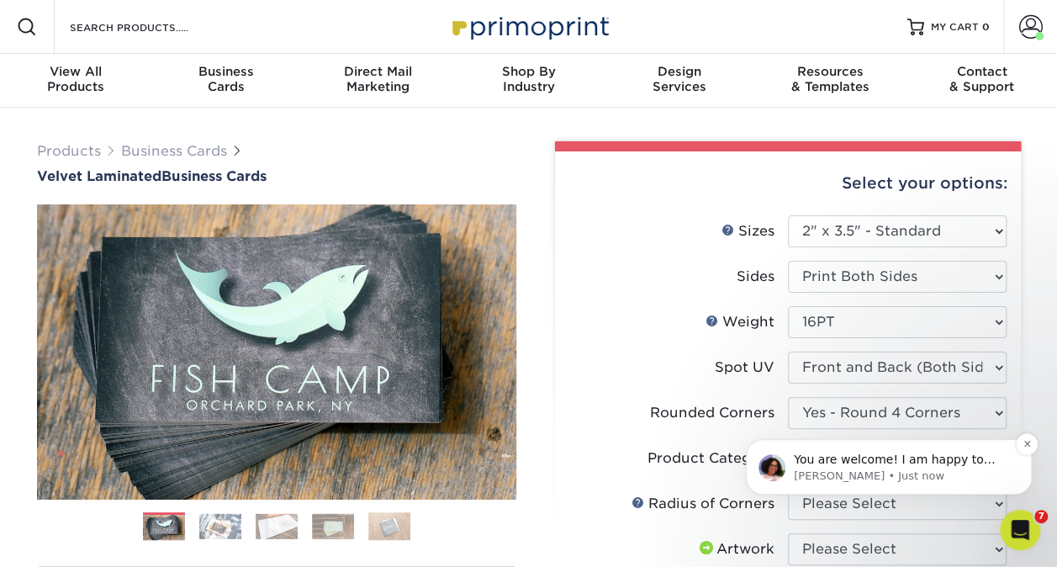
click at [943, 468] on p "[PERSON_NAME] • Just now" at bounding box center [902, 475] width 217 height 15
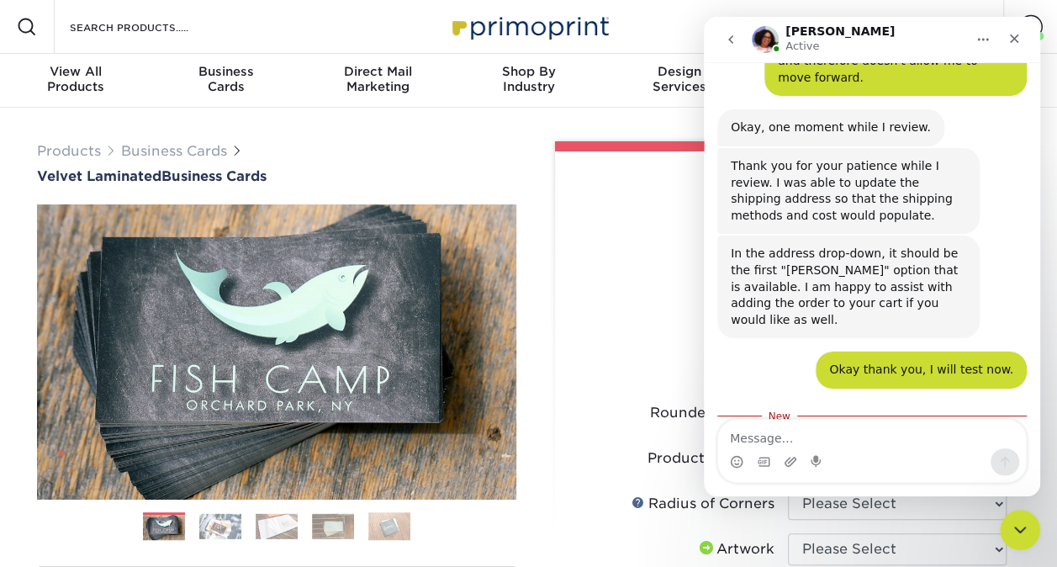
scroll to position [727, 0]
click at [1014, 536] on icon "Close Intercom Messenger" at bounding box center [1017, 527] width 20 height 20
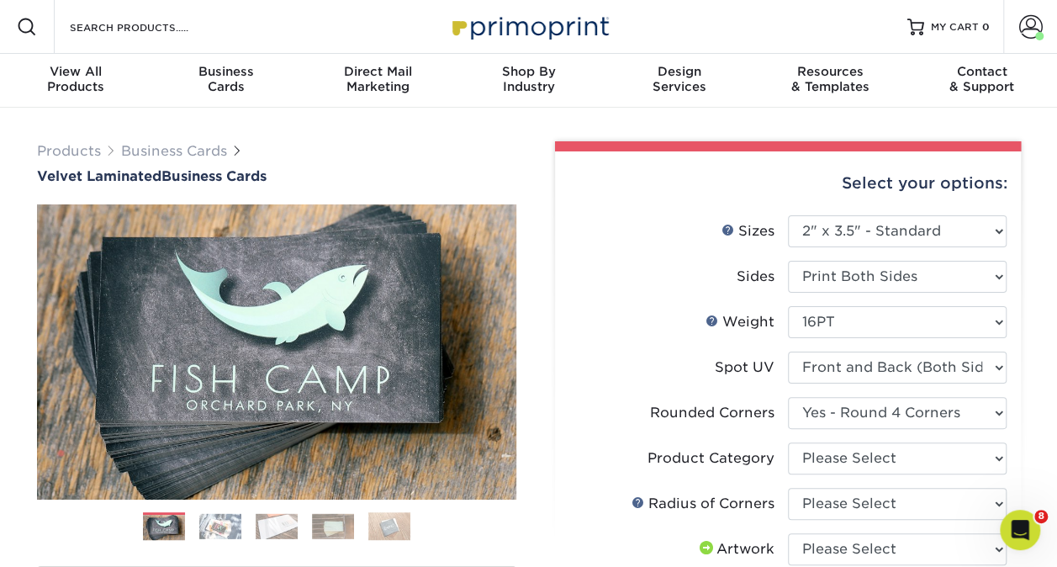
scroll to position [700, 0]
click at [935, 444] on select "Please Select Business Cards" at bounding box center [897, 458] width 219 height 32
select select "3b5148f1-0588-4f88-a218-97bcfdce65c1"
click at [788, 442] on select "Please Select Business Cards" at bounding box center [897, 458] width 219 height 32
click at [876, 494] on select "Please Select Rounded 1/8" Rounded 1/4"" at bounding box center [897, 504] width 219 height 32
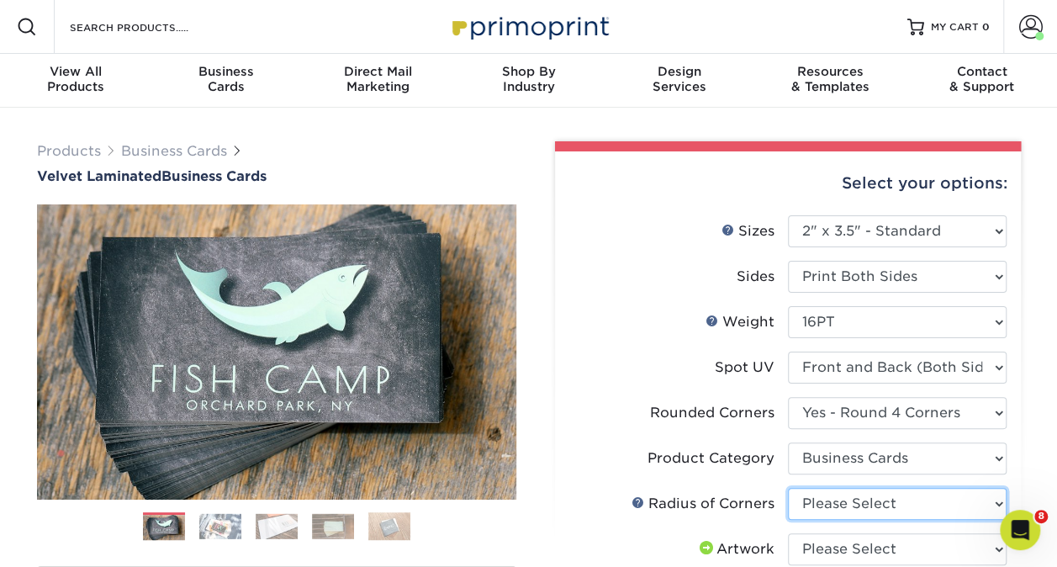
select select "589680c7-ee9a-431b-9d12-d7aeb1386a97"
click at [788, 488] on select "Please Select Rounded 1/8" Rounded 1/4"" at bounding box center [897, 504] width 219 height 32
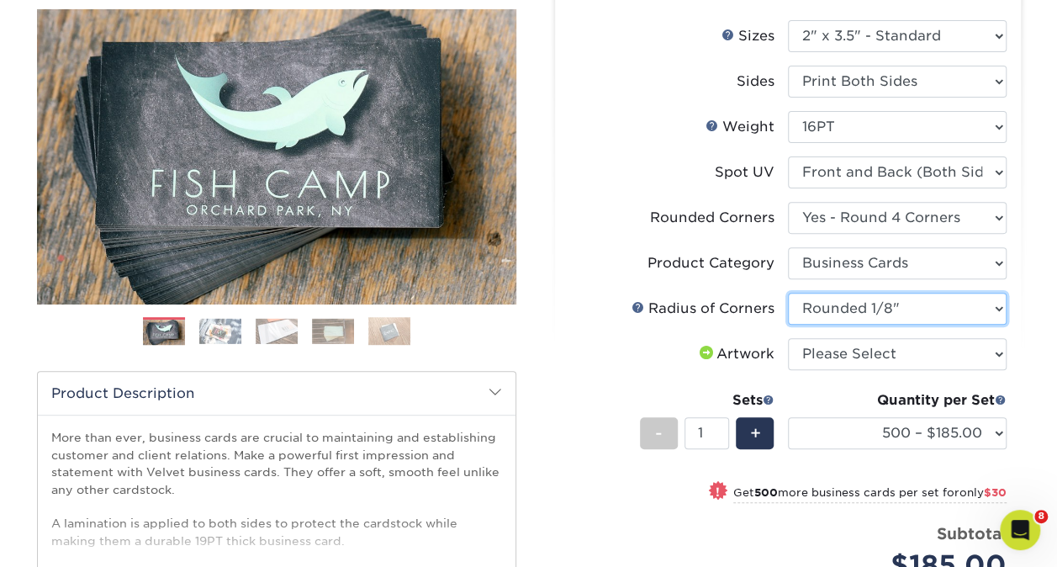
scroll to position [250, 0]
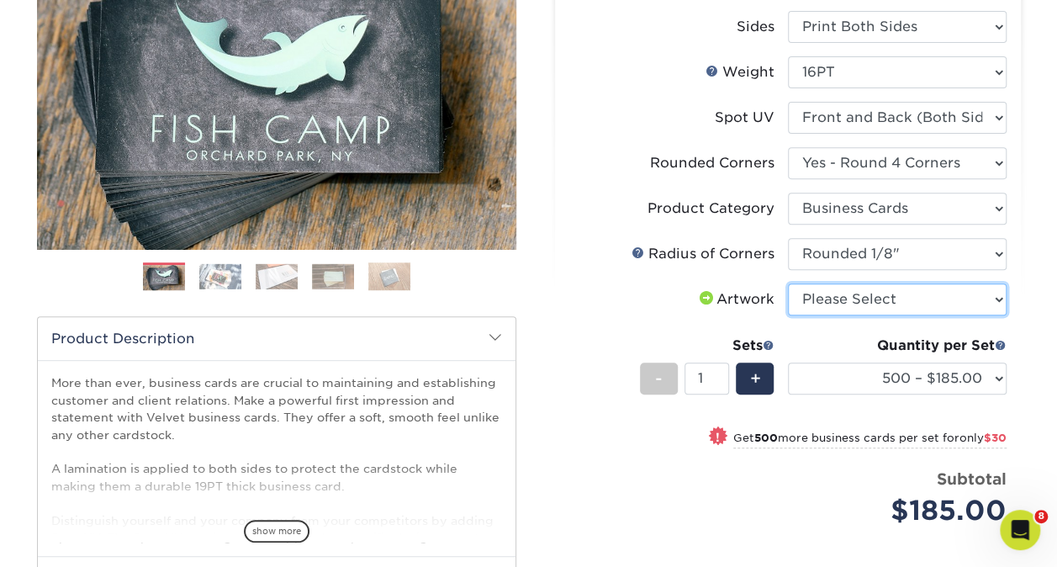
click at [871, 298] on select "Please Select I will upload files I need a design - $100" at bounding box center [897, 299] width 219 height 32
select select "upload"
click at [788, 283] on select "Please Select I will upload files I need a design - $100" at bounding box center [897, 299] width 219 height 32
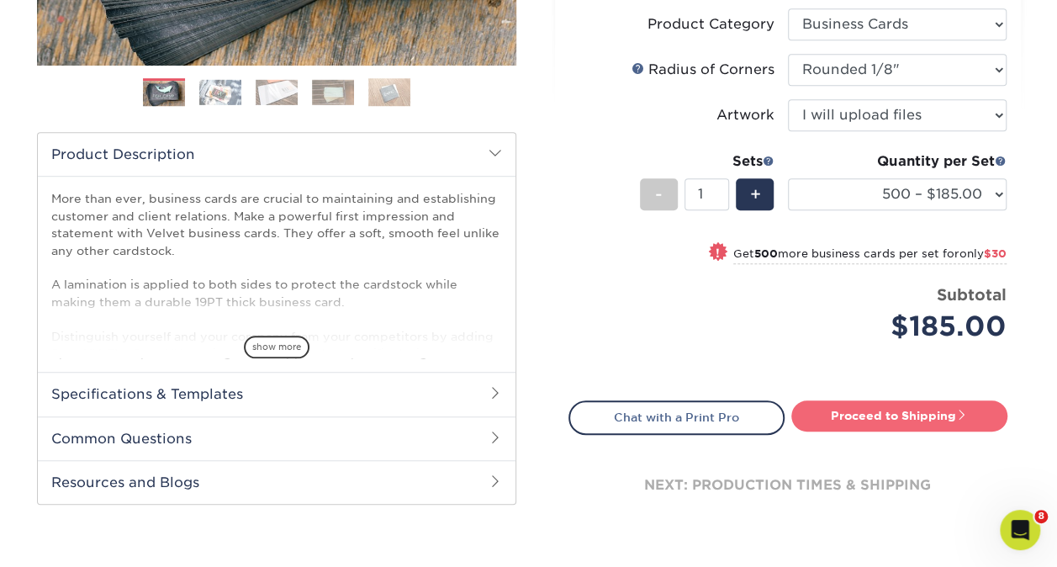
click at [837, 419] on link "Proceed to Shipping" at bounding box center [899, 415] width 216 height 30
type input "Set 1"
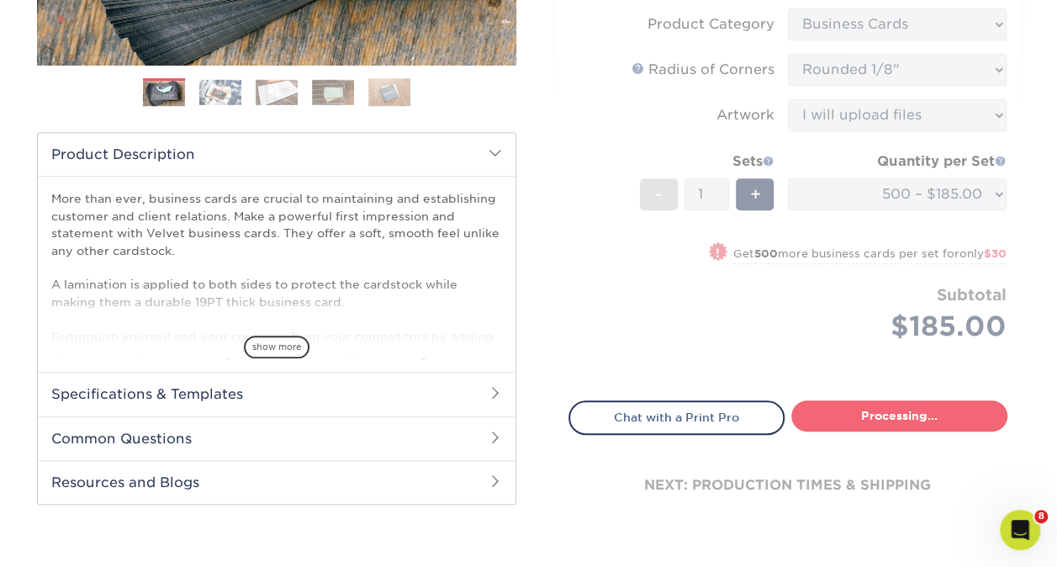
select select "324fe1f0-70d0-4914-adf4-8f61103db615"
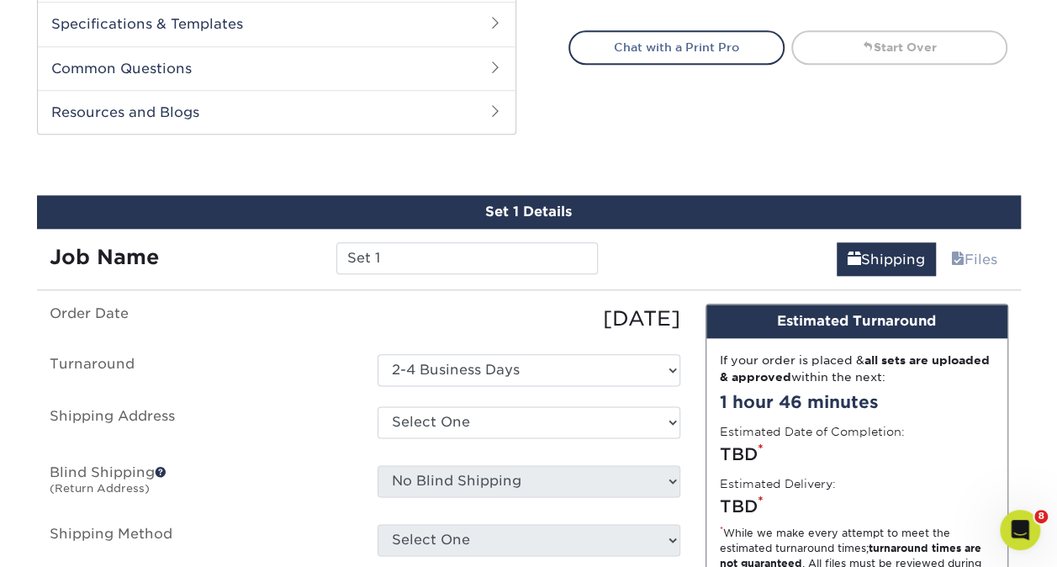
scroll to position [880, 0]
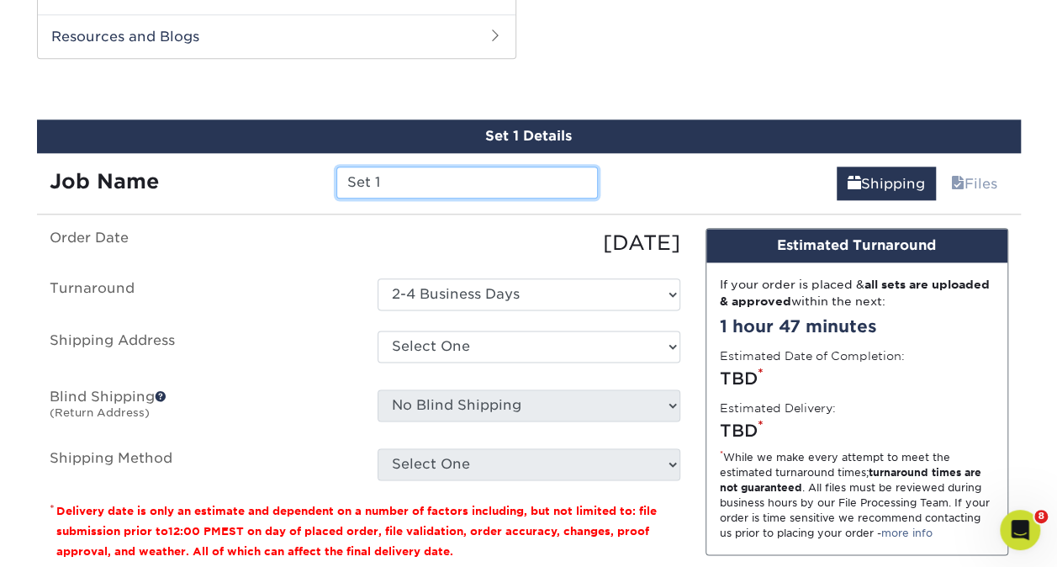
click at [457, 181] on input "Set 1" at bounding box center [467, 183] width 262 height 32
type input "S"
type input "[PERSON_NAME]"
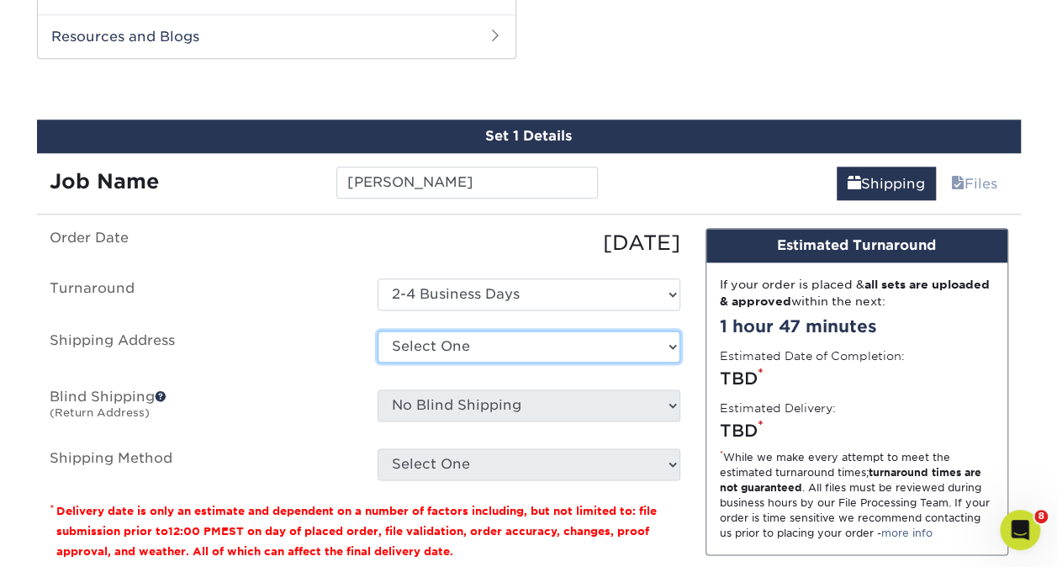
click at [469, 350] on select "Select One Adam Nygaard Annalyn Annalyn Jones Aruna Chandra Ben Yang Brandon M …" at bounding box center [529, 346] width 303 height 32
select select "285714"
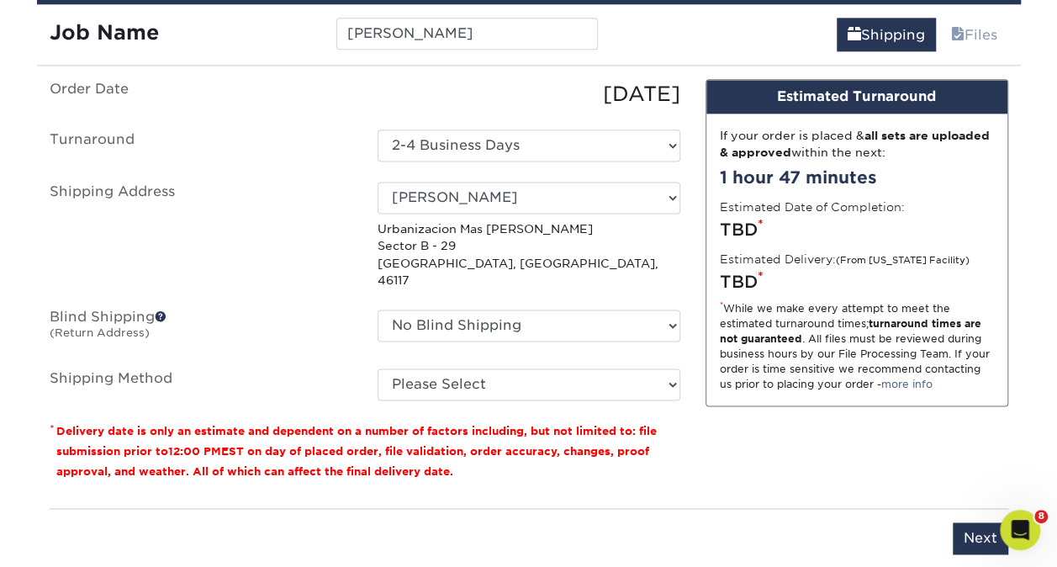
scroll to position [1032, 0]
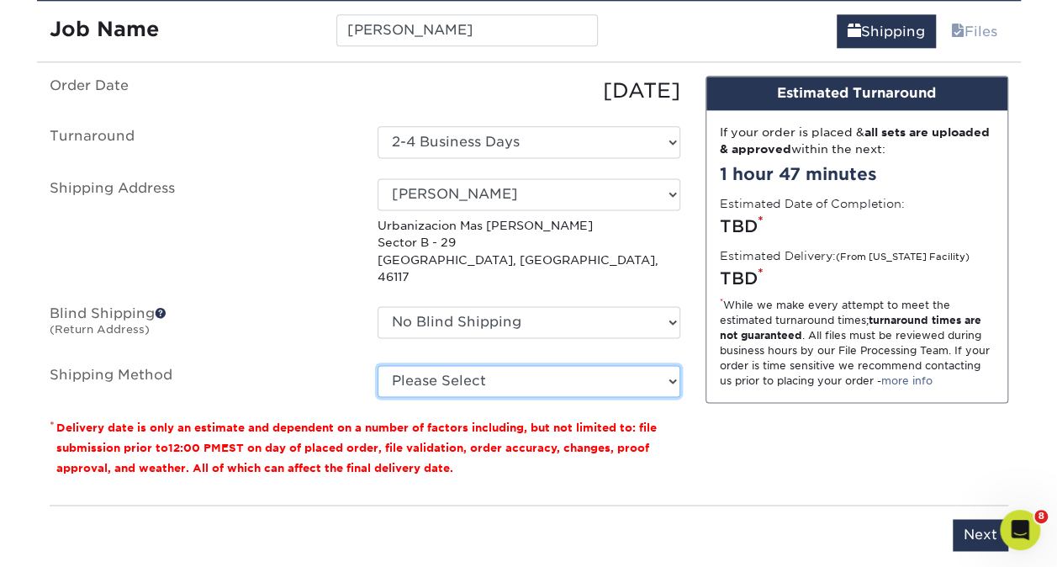
click at [563, 372] on select "Please Select Worldwide Expedited (+$78.86) Saver (+$81.61) Worldwide Express (…" at bounding box center [529, 381] width 303 height 32
click at [378, 365] on select "Please Select Worldwide Expedited (+$78.86) Saver (+$81.61) Worldwide Express (…" at bounding box center [529, 381] width 303 height 32
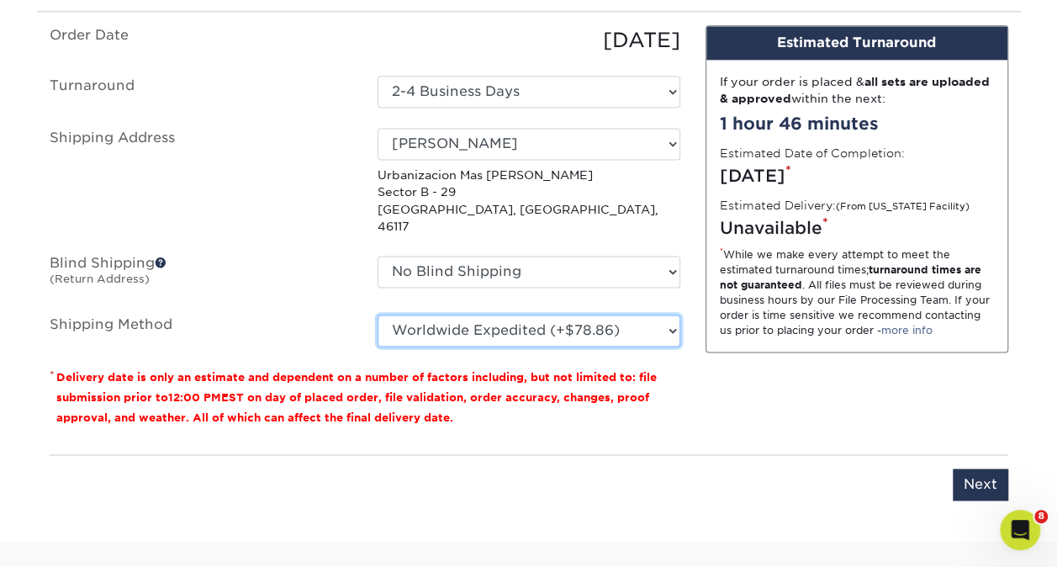
scroll to position [1084, 0]
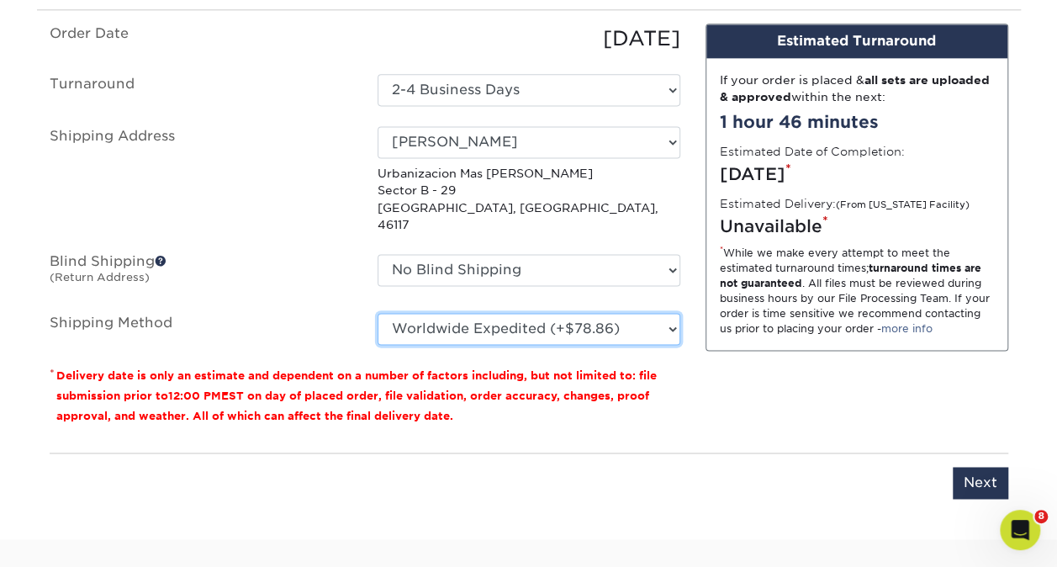
click at [571, 313] on select "Please Select Worldwide Expedited (+$78.86) Saver (+$81.61) Worldwide Express (…" at bounding box center [529, 329] width 303 height 32
click at [378, 313] on select "Please Select Worldwide Expedited (+$78.86) Saver (+$81.61) Worldwide Express (…" at bounding box center [529, 329] width 303 height 32
click at [642, 315] on select "Please Select Worldwide Expedited (+$78.86) Saver (+$81.61) Worldwide Express (…" at bounding box center [529, 329] width 303 height 32
select select "08"
click at [378, 313] on select "Please Select Worldwide Expedited (+$78.86) Saver (+$81.61) Worldwide Express (…" at bounding box center [529, 329] width 303 height 32
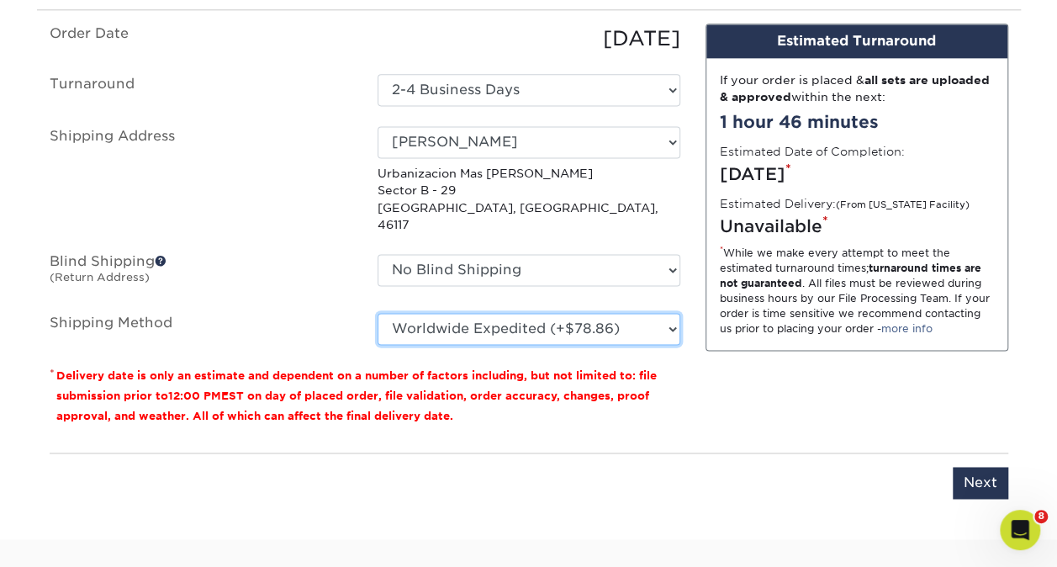
click at [621, 315] on select "Please Select Worldwide Expedited (+$78.86) Saver (+$81.61) Worldwide Express (…" at bounding box center [529, 329] width 303 height 32
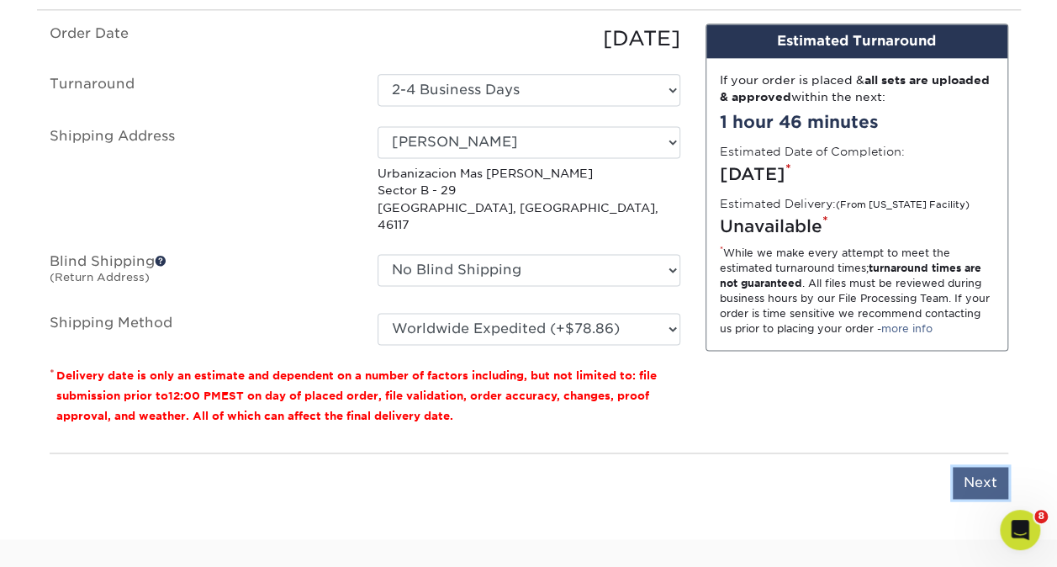
click at [983, 467] on input "Next" at bounding box center [981, 483] width 56 height 32
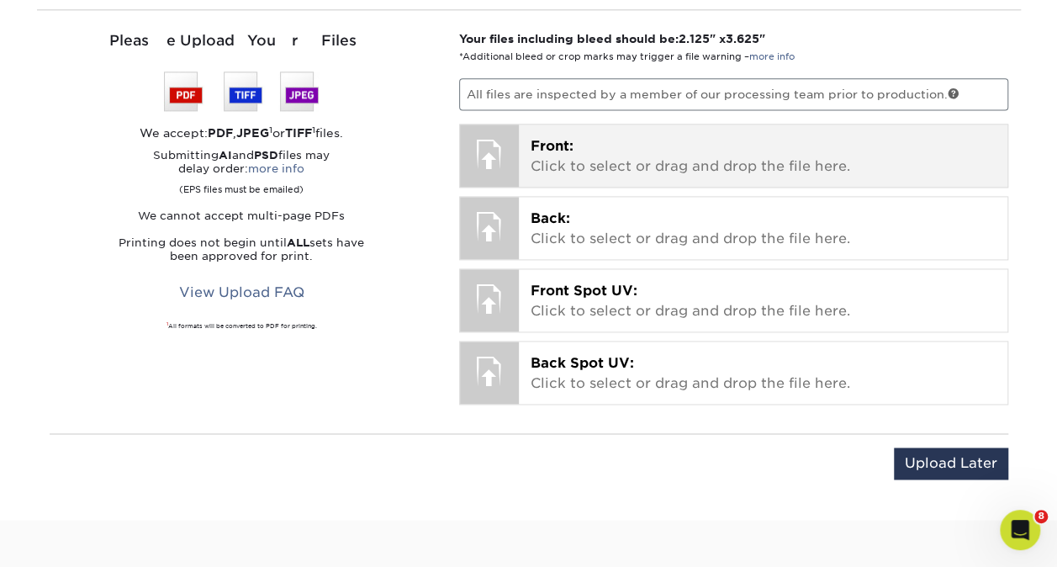
click at [543, 141] on span "Front:" at bounding box center [552, 146] width 43 height 16
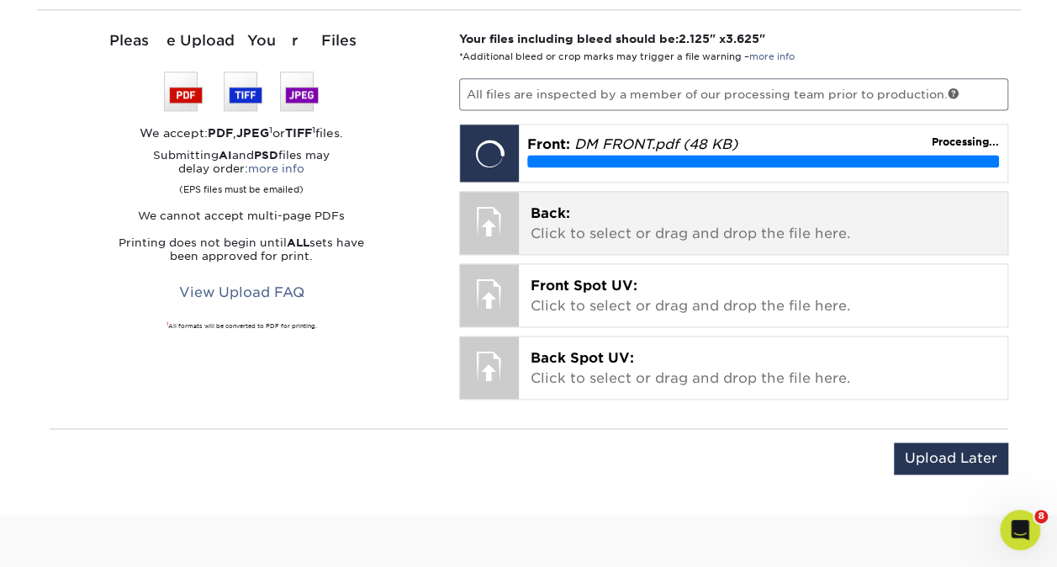
click at [563, 214] on span "Back:" at bounding box center [551, 213] width 40 height 16
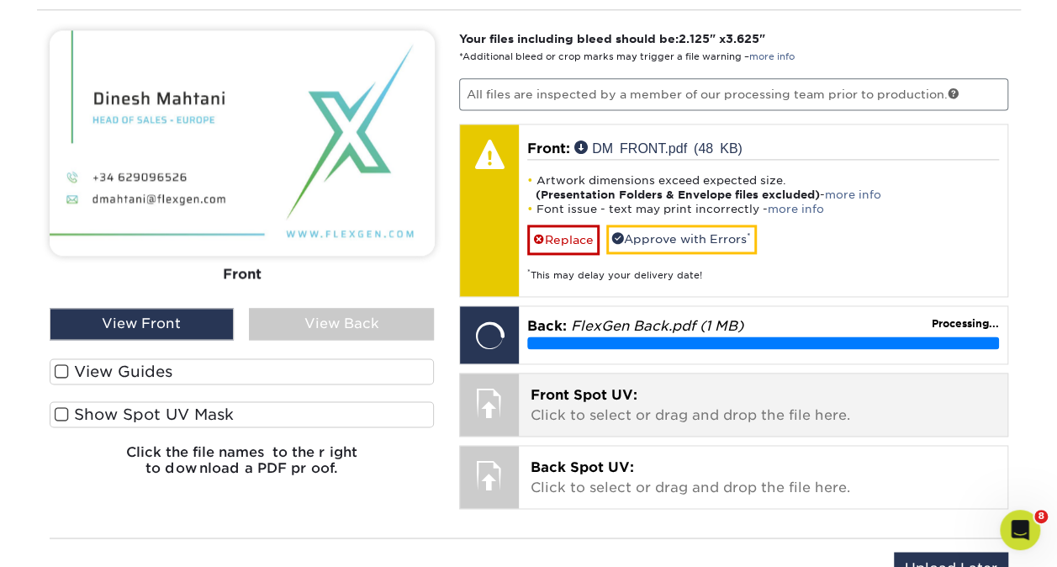
click at [669, 385] on p "Front Spot UV: Click to select or drag and drop the file here." at bounding box center [763, 405] width 465 height 40
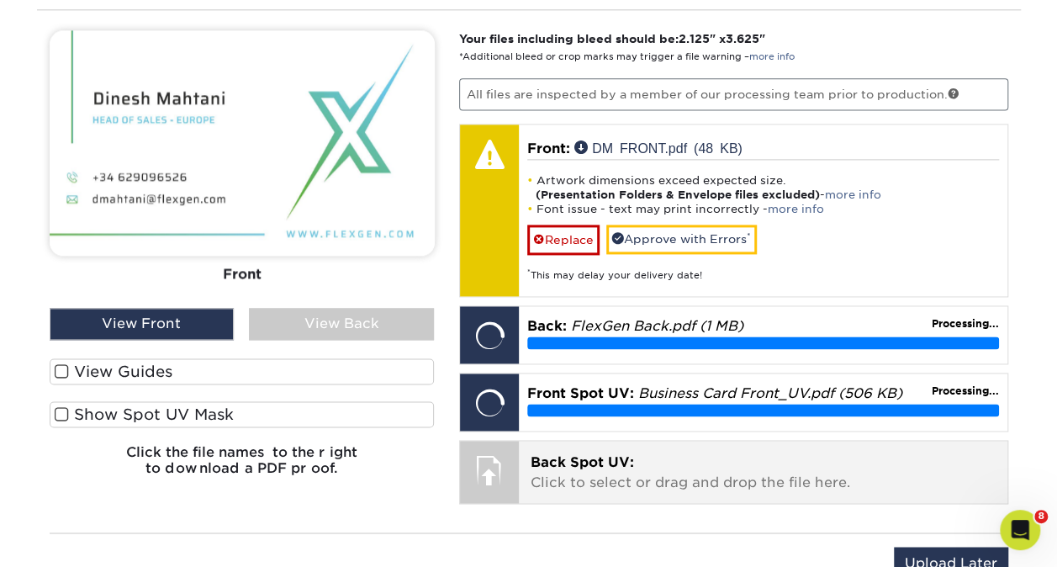
click at [629, 473] on p "Back Spot UV: Click to select or drag and drop the file here." at bounding box center [763, 472] width 465 height 40
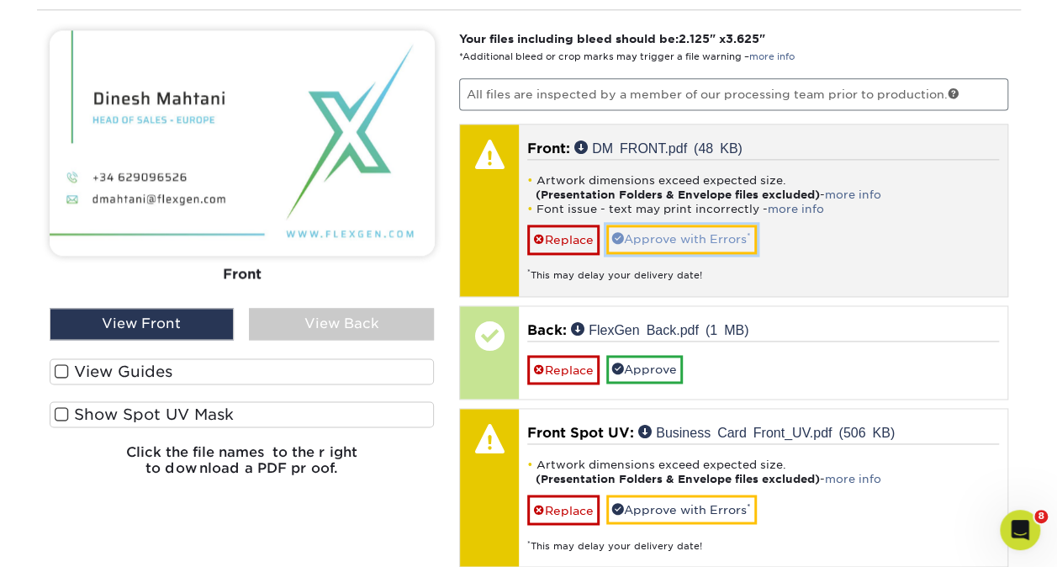
click at [709, 235] on link "Approve with Errors *" at bounding box center [681, 239] width 151 height 29
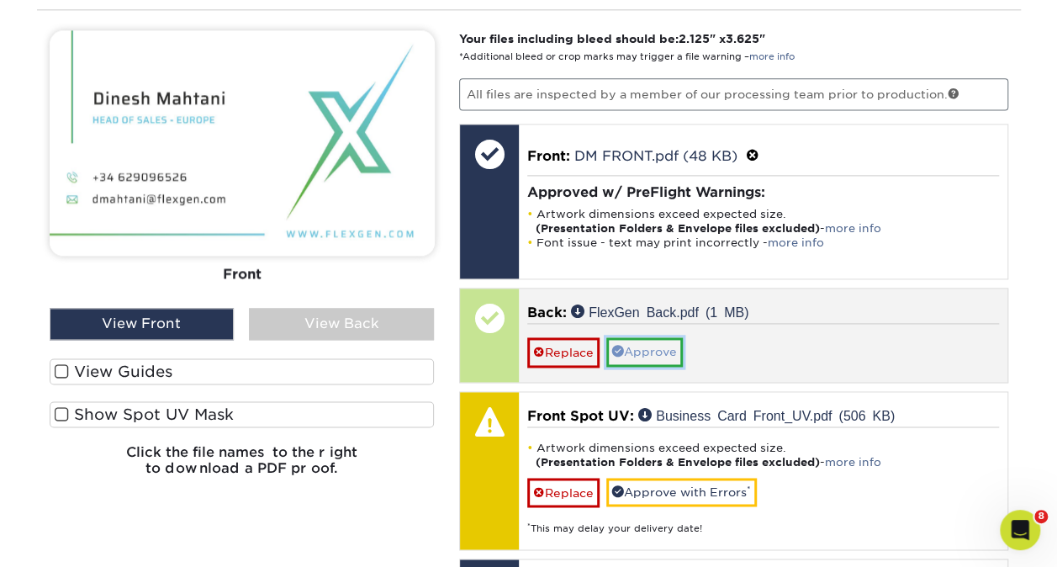
click at [648, 341] on link "Approve" at bounding box center [644, 351] width 77 height 29
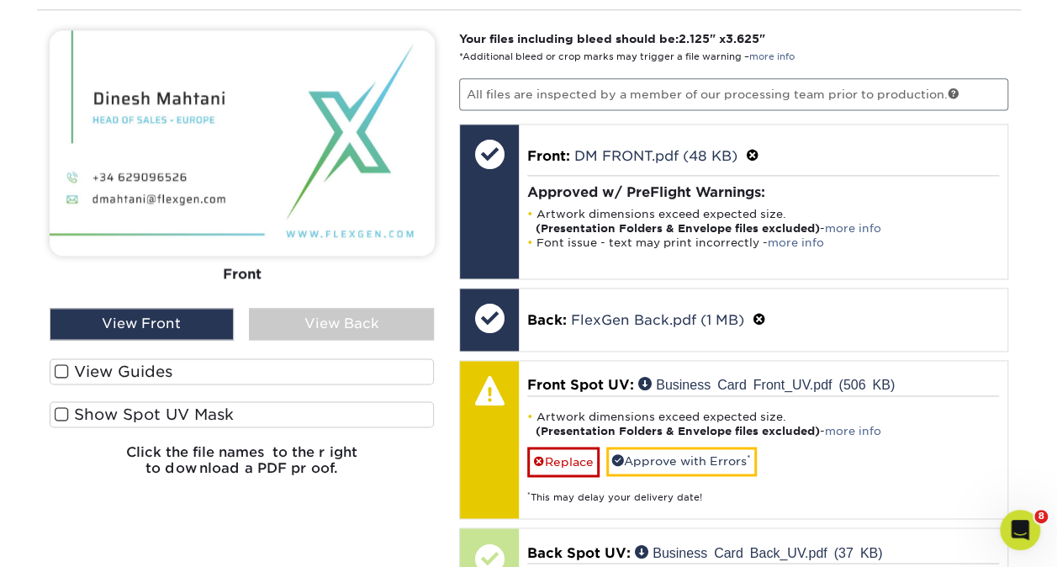
click at [229, 409] on label "Show Spot UV Mask" at bounding box center [242, 414] width 385 height 26
click at [0, 0] on input "Show Spot UV Mask" at bounding box center [0, 0] width 0 height 0
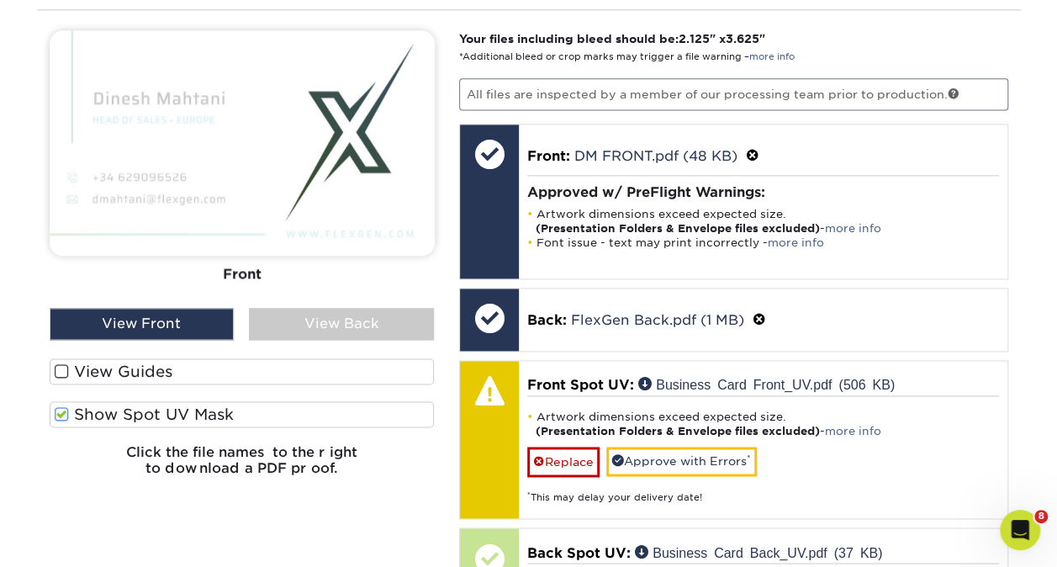
click at [229, 409] on label "Show Spot UV Mask" at bounding box center [242, 414] width 385 height 26
click at [0, 0] on input "Show Spot UV Mask" at bounding box center [0, 0] width 0 height 0
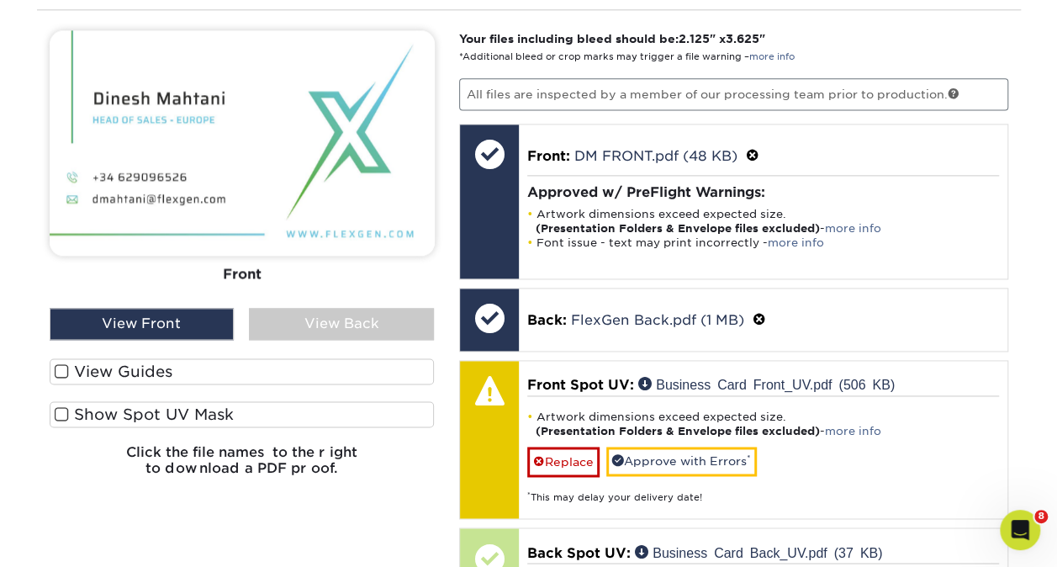
click at [362, 322] on div "View Back" at bounding box center [341, 324] width 185 height 32
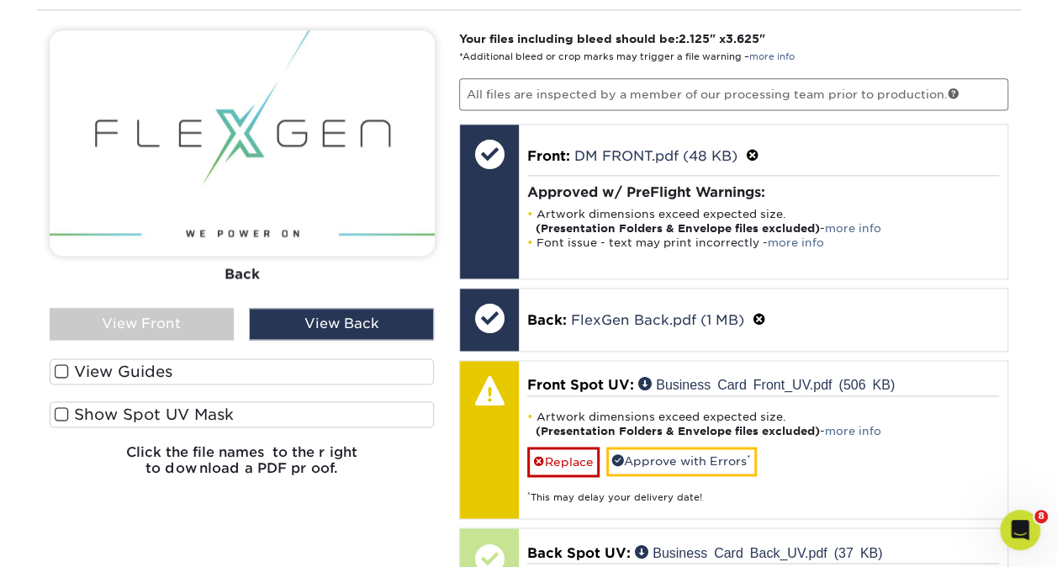
click at [267, 421] on label "Show Spot UV Mask" at bounding box center [242, 414] width 385 height 26
click at [0, 0] on input "Show Spot UV Mask" at bounding box center [0, 0] width 0 height 0
click at [267, 421] on label "Show Spot UV Mask" at bounding box center [242, 414] width 385 height 26
click at [0, 0] on input "Show Spot UV Mask" at bounding box center [0, 0] width 0 height 0
click at [285, 321] on div "View Back" at bounding box center [341, 324] width 185 height 32
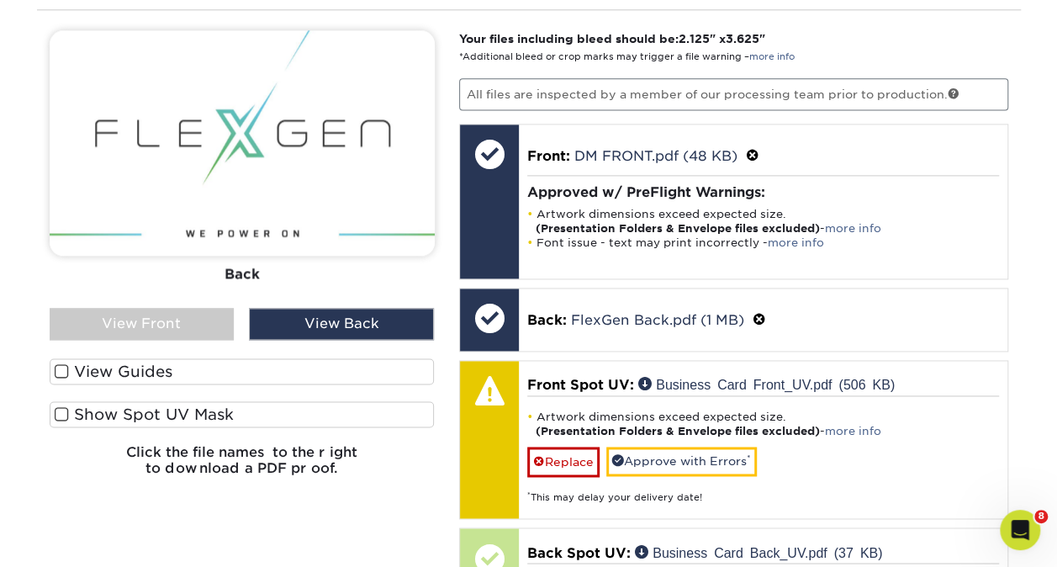
click at [192, 326] on div "View Front" at bounding box center [142, 324] width 185 height 32
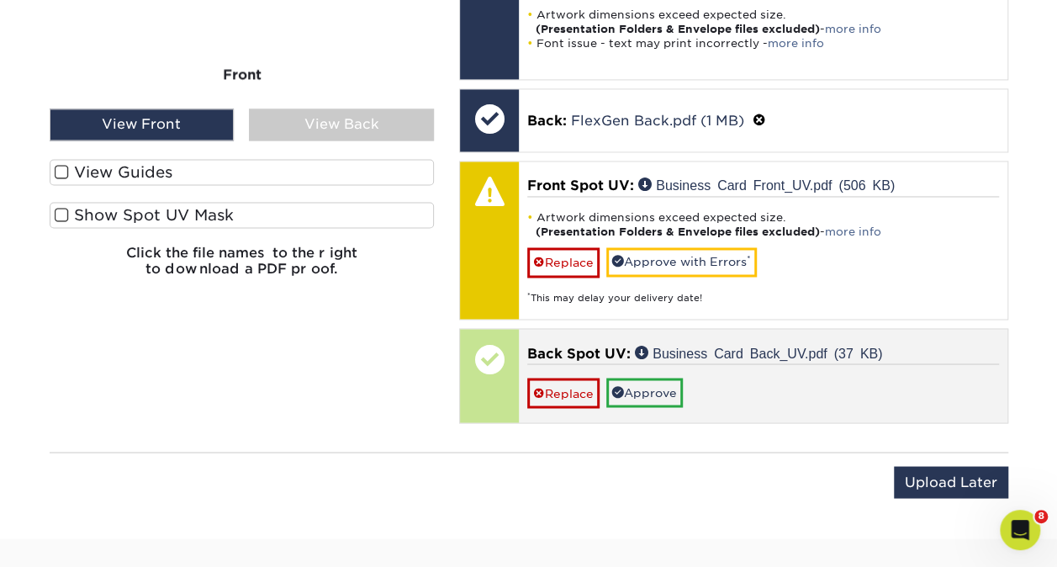
scroll to position [1284, 0]
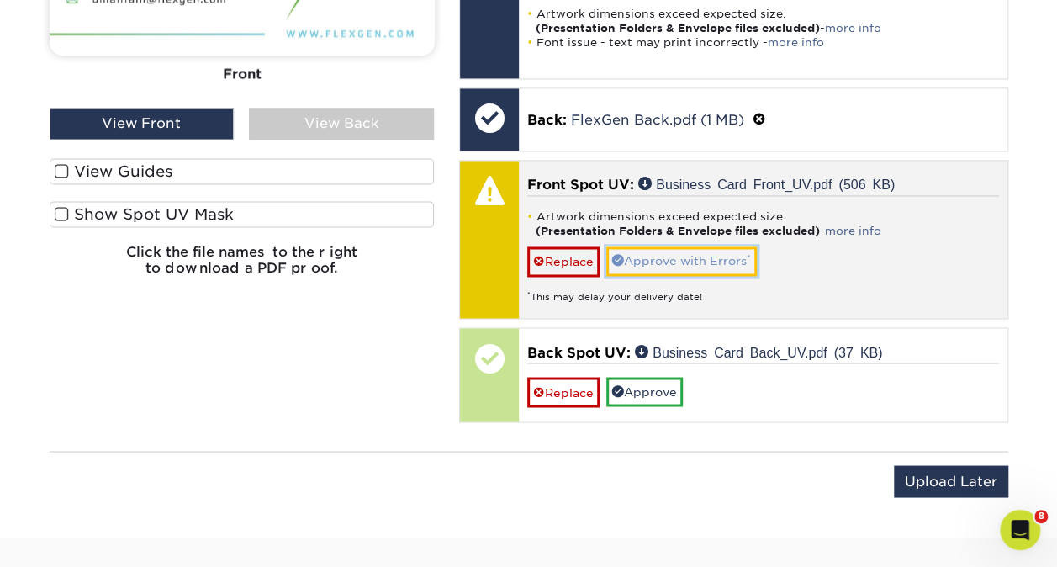
click at [649, 255] on link "Approve with Errors *" at bounding box center [681, 260] width 151 height 29
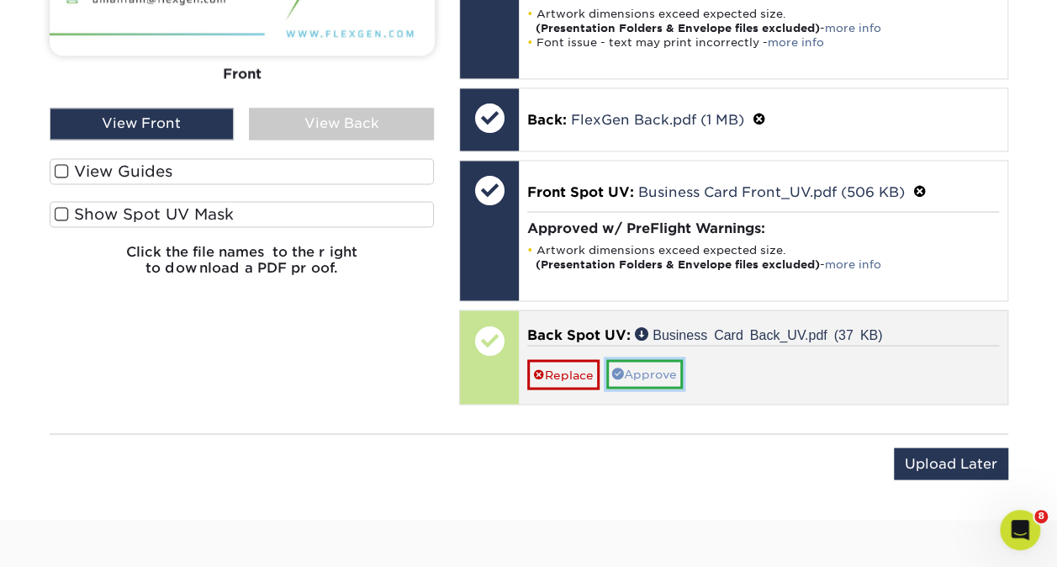
click at [637, 366] on link "Approve" at bounding box center [644, 373] width 77 height 29
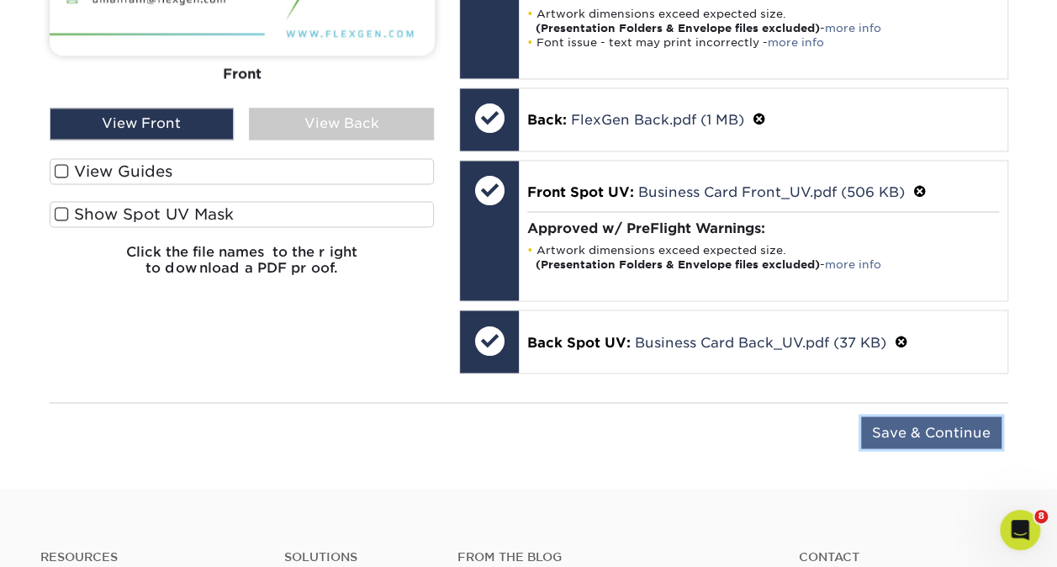
click at [942, 416] on input "Save & Continue" at bounding box center [931, 432] width 140 height 32
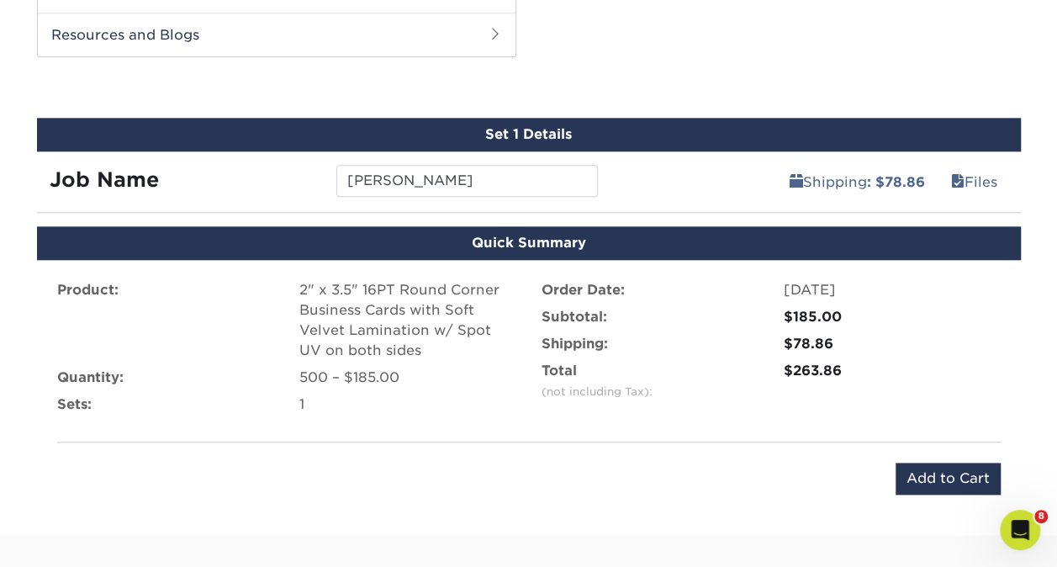
scroll to position [884, 0]
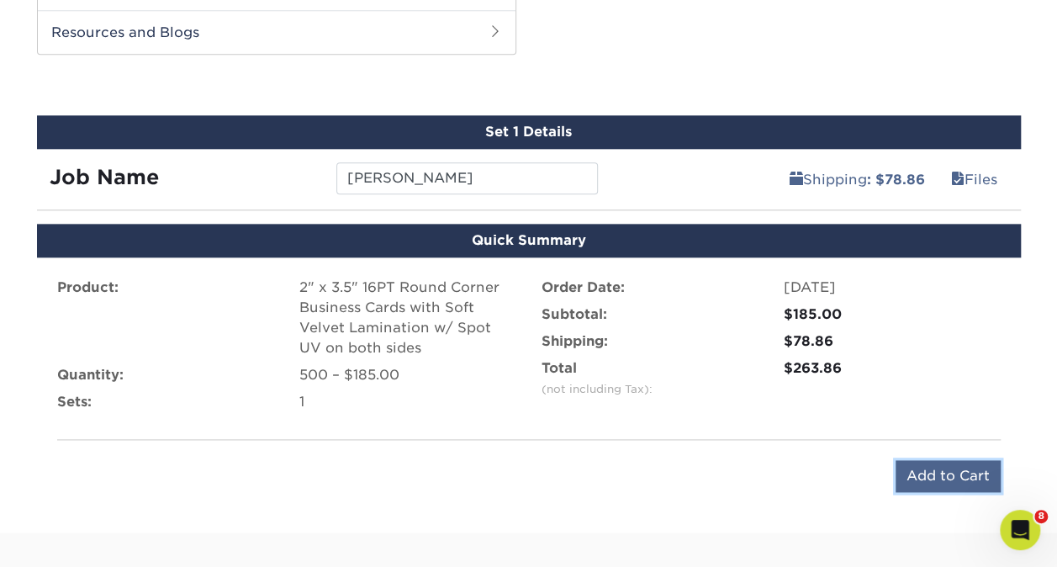
click at [967, 469] on input "Add to Cart" at bounding box center [948, 476] width 105 height 32
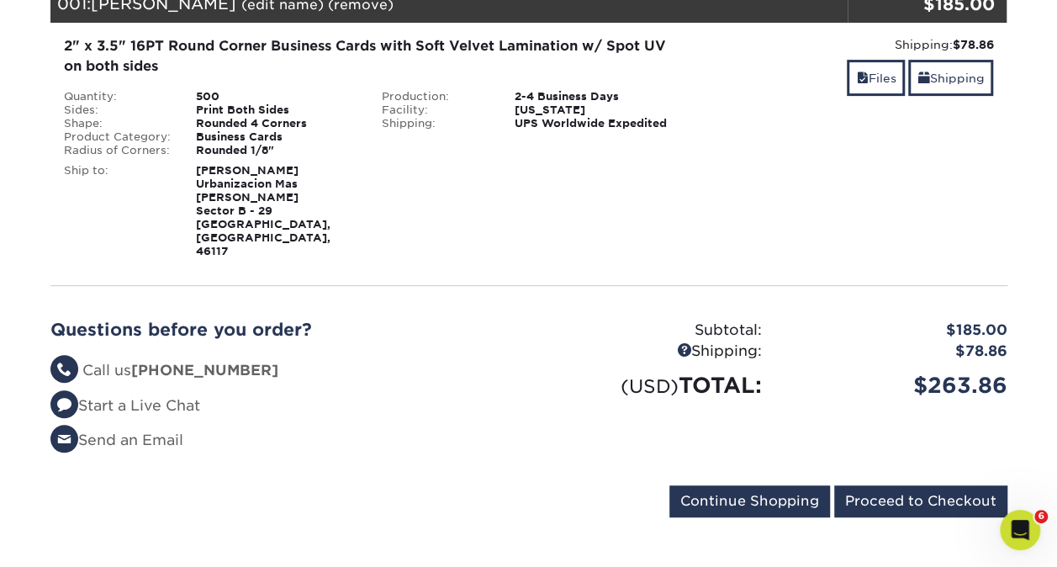
scroll to position [272, 0]
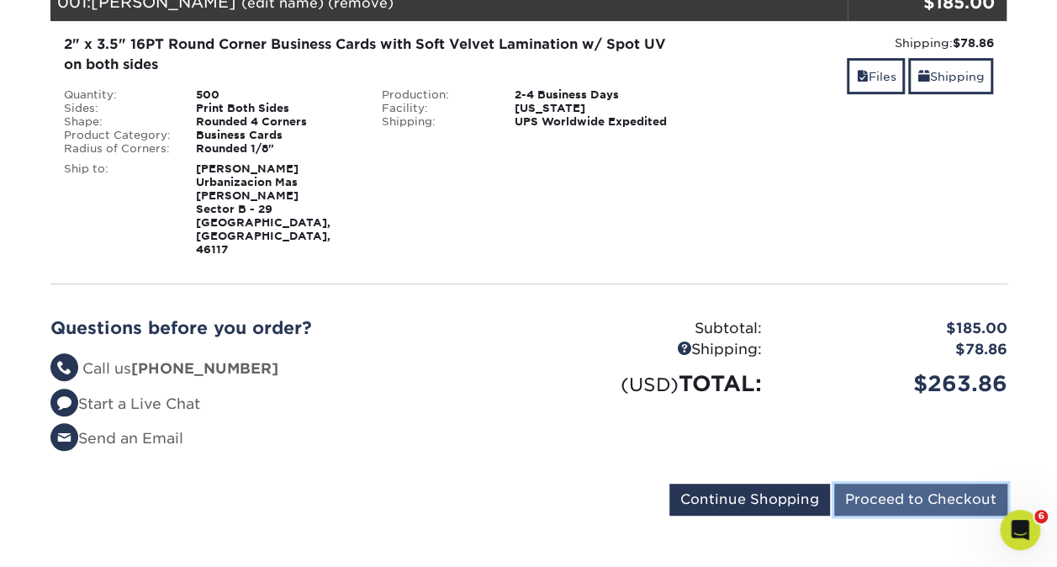
click at [884, 484] on input "Proceed to Checkout" at bounding box center [920, 500] width 173 height 32
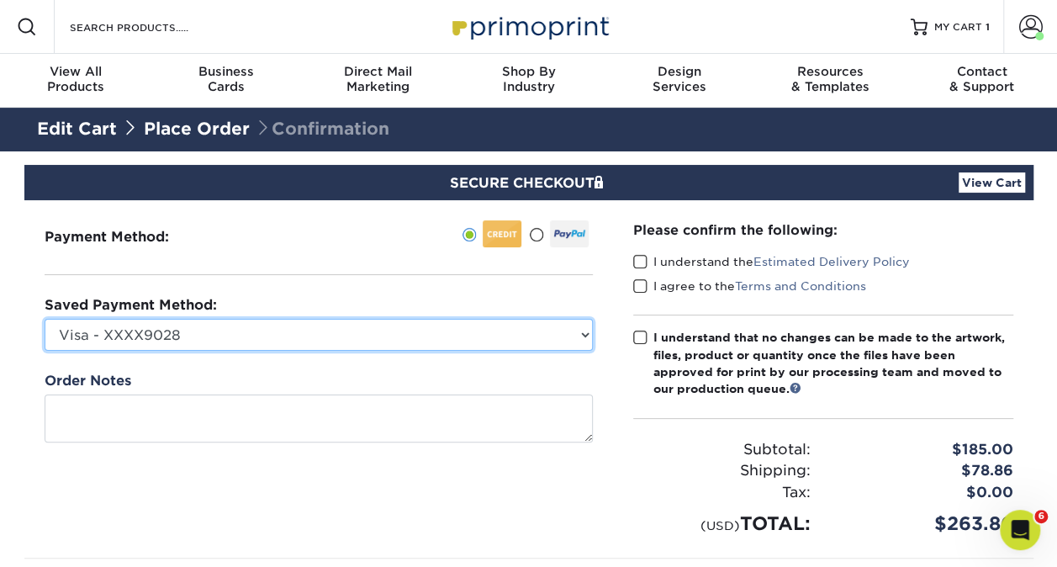
click at [398, 322] on select "Visa - XXXX9028 Visa - XXXX2898 Visa - XXXX1580 New Credit Card" at bounding box center [319, 335] width 548 height 32
select select "71139"
click at [45, 319] on select "Visa - XXXX9028 Visa - XXXX2898 Visa - XXXX1580 New Credit Card" at bounding box center [319, 335] width 548 height 32
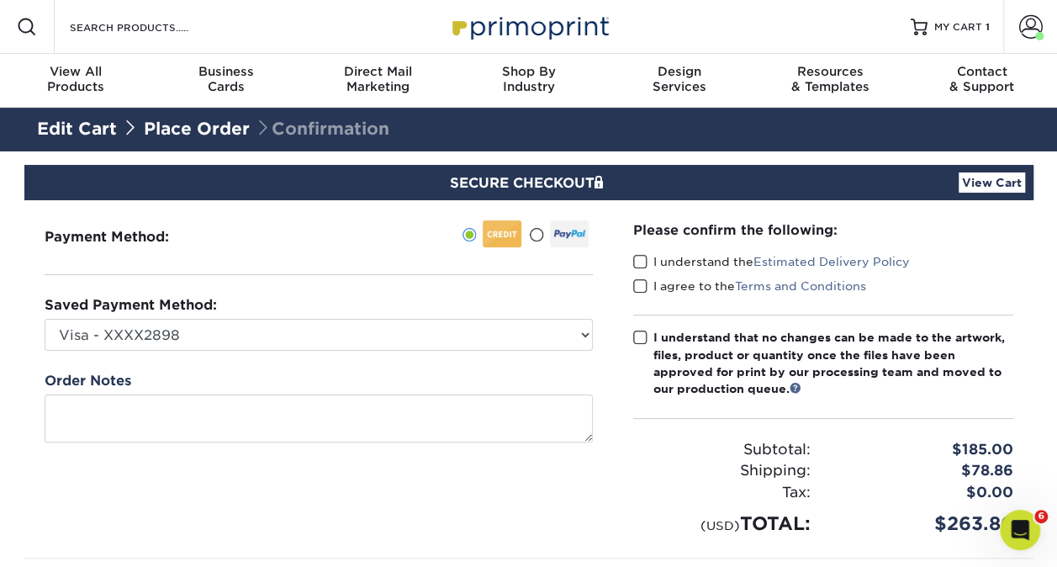
click at [649, 256] on label "I understand the Estimated Delivery Policy" at bounding box center [771, 261] width 277 height 17
click at [0, 0] on input "I understand the Estimated Delivery Policy" at bounding box center [0, 0] width 0 height 0
click at [641, 293] on label "I agree to the Terms and Conditions" at bounding box center [749, 286] width 233 height 17
click at [0, 0] on input "I agree to the Terms and Conditions" at bounding box center [0, 0] width 0 height 0
click at [633, 340] on span at bounding box center [640, 338] width 14 height 16
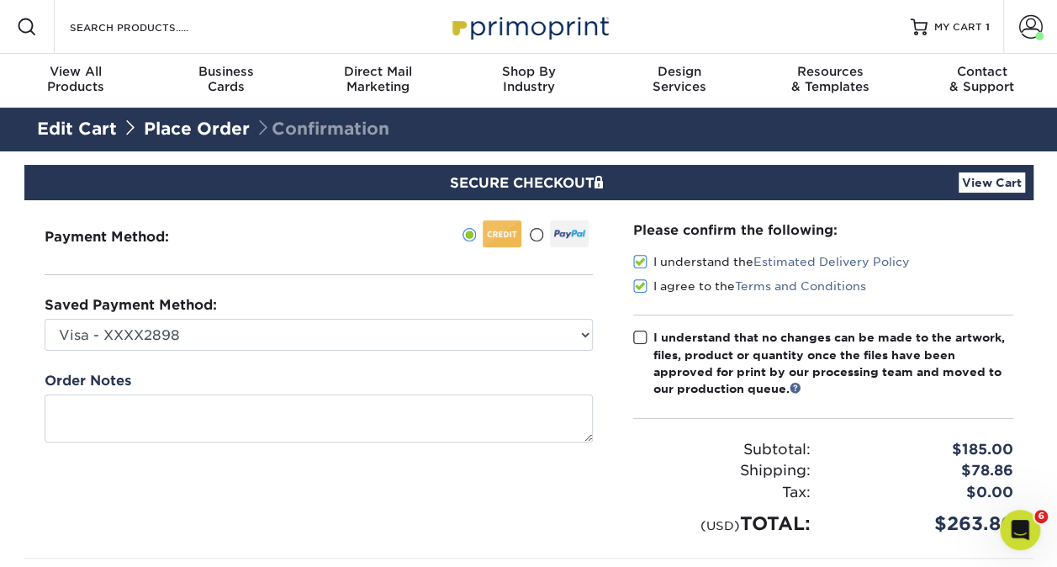
click at [0, 0] on input "I understand that no changes can be made to the artwork, files, product or quan…" at bounding box center [0, 0] width 0 height 0
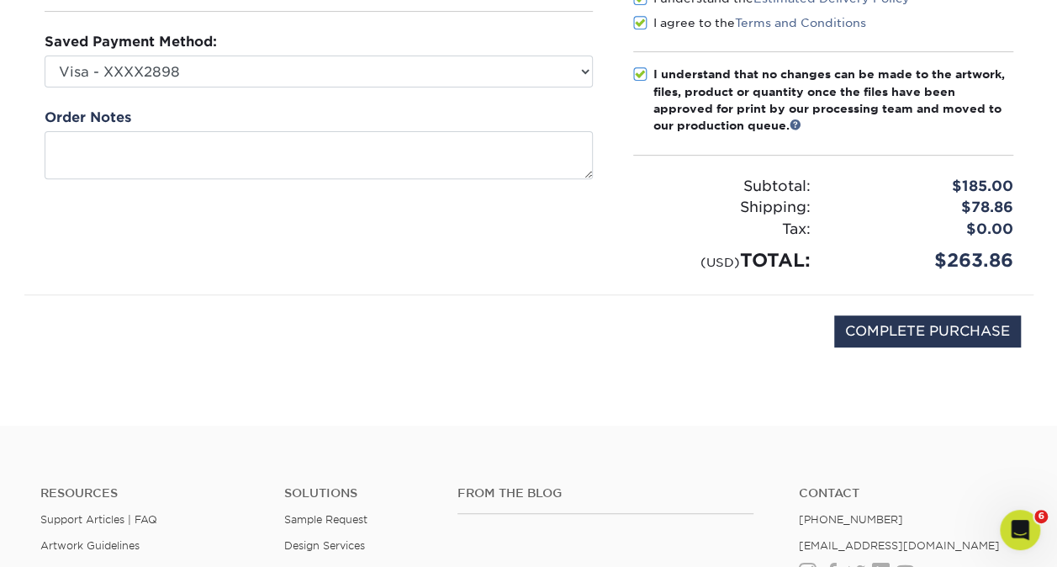
scroll to position [267, 0]
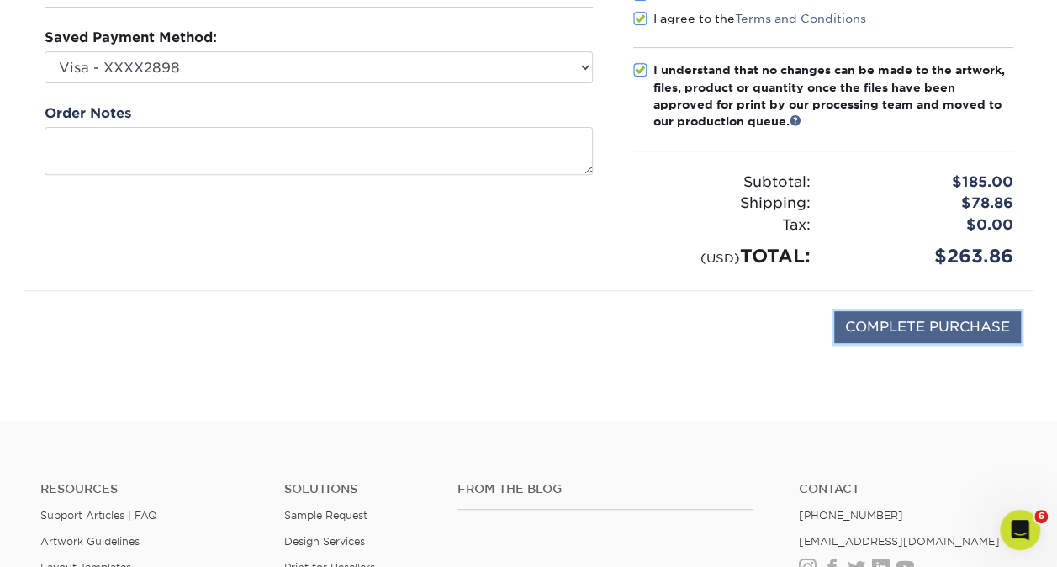
click at [923, 318] on input "COMPLETE PURCHASE" at bounding box center [927, 327] width 187 height 32
type input "PROCESSING, PLEASE WAIT..."
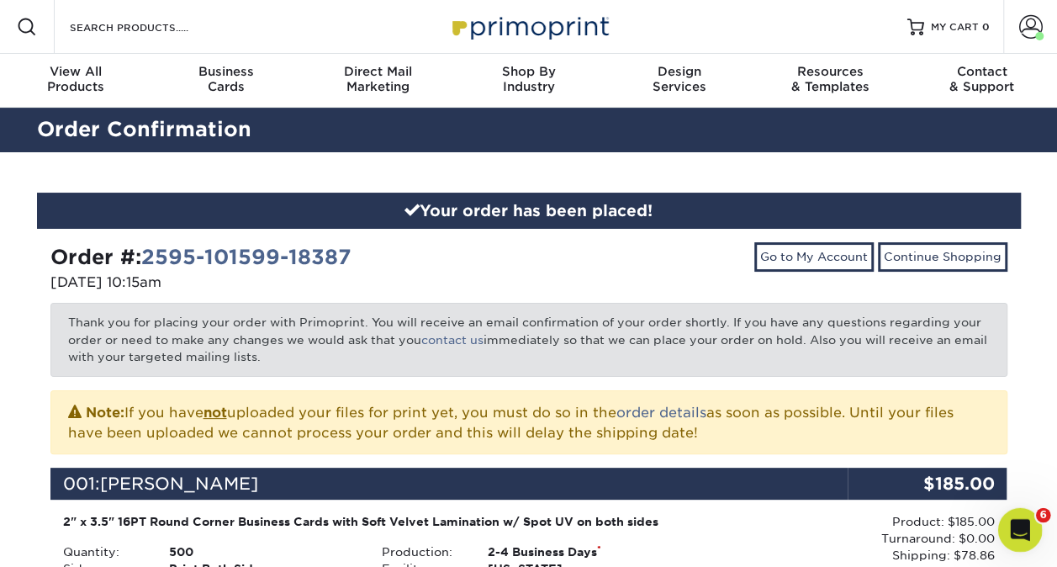
click at [1011, 530] on icon "Open Intercom Messenger" at bounding box center [1018, 528] width 28 height 28
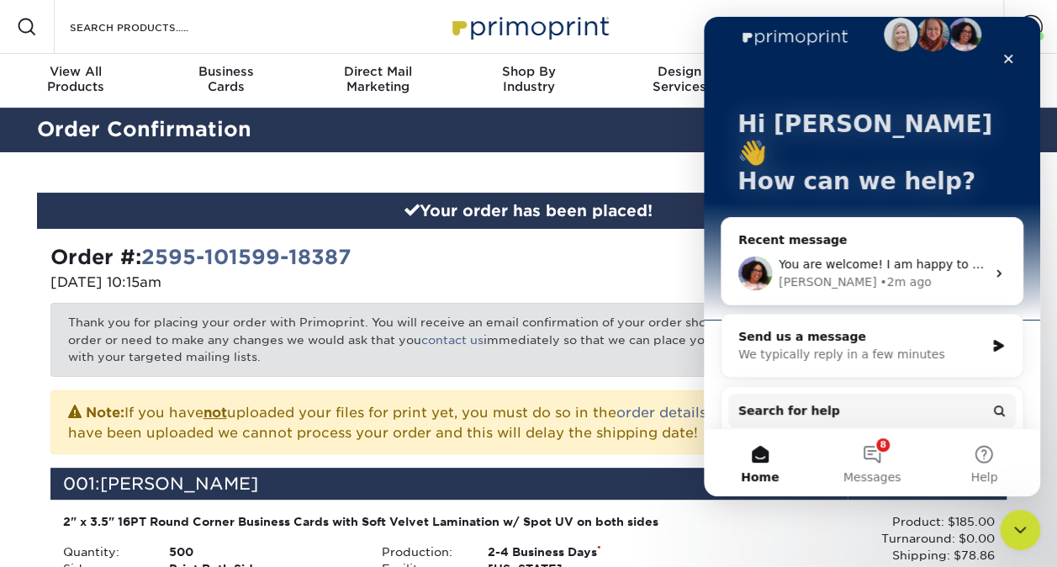
scroll to position [27, 0]
click at [873, 272] on div "[PERSON_NAME] • 2m ago" at bounding box center [882, 281] width 207 height 18
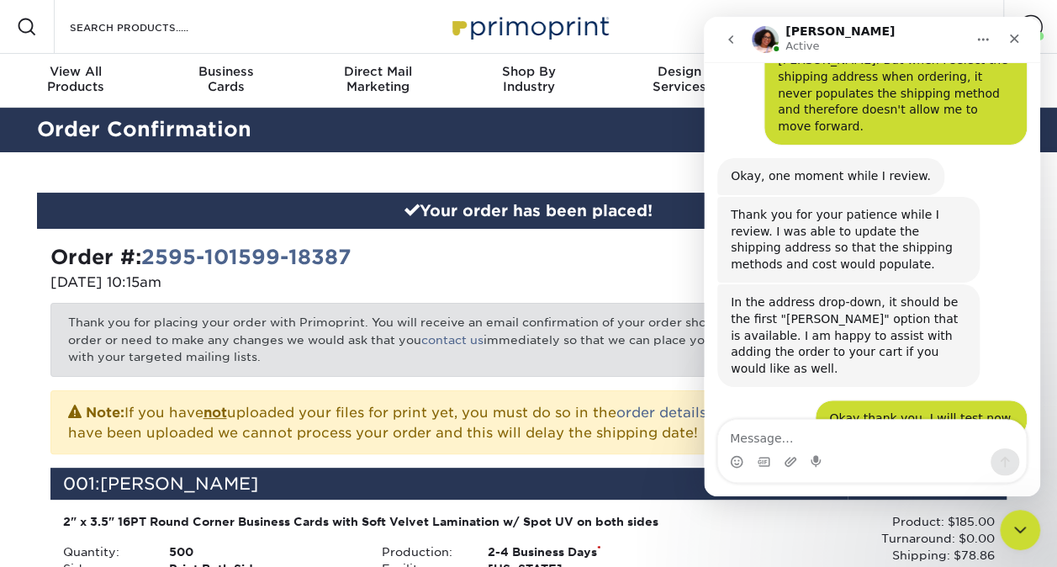
scroll to position [700, 0]
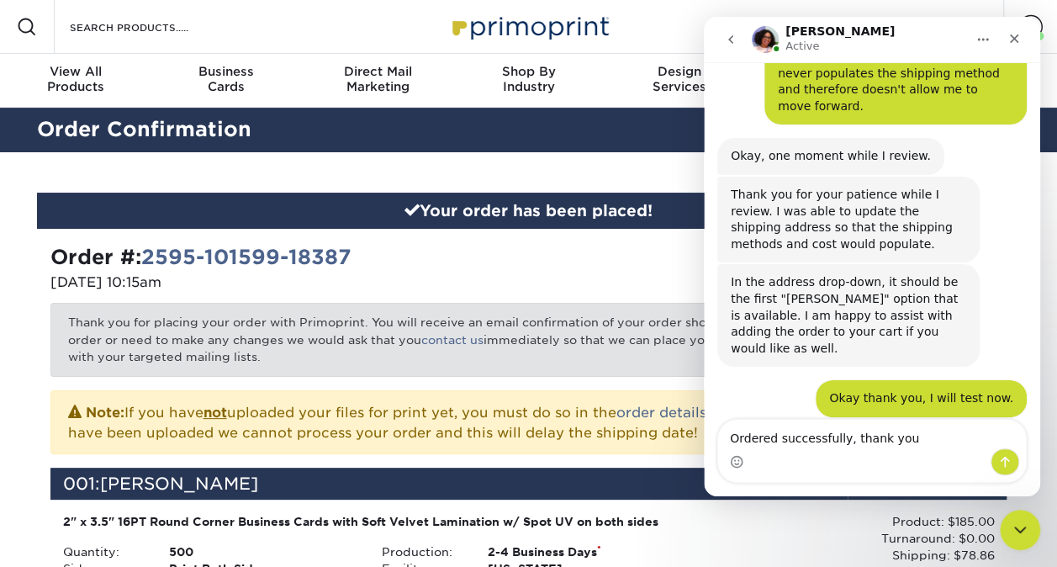
type textarea "Ordered successfully, thank you!"
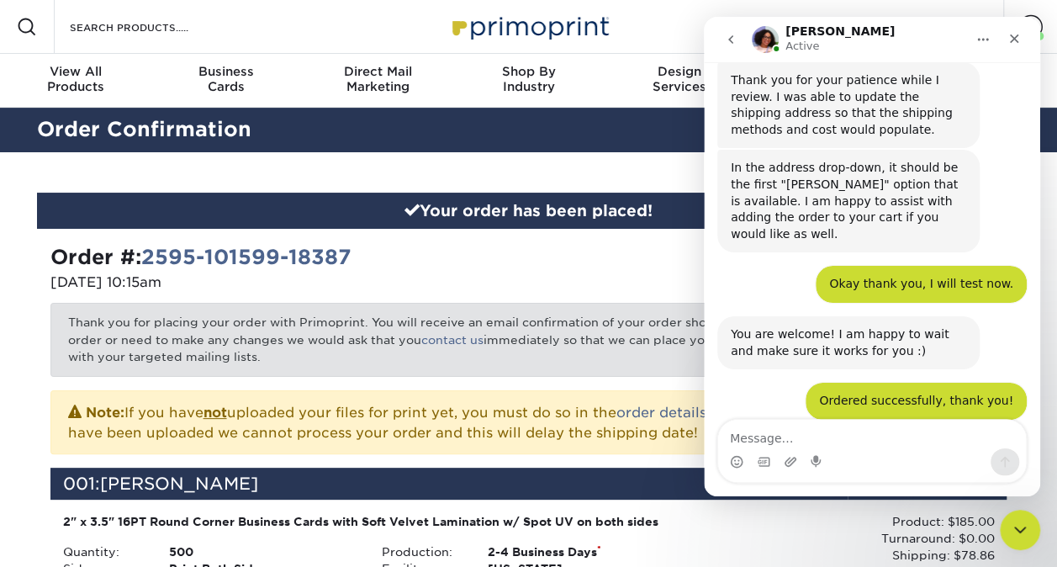
scroll to position [816, 0]
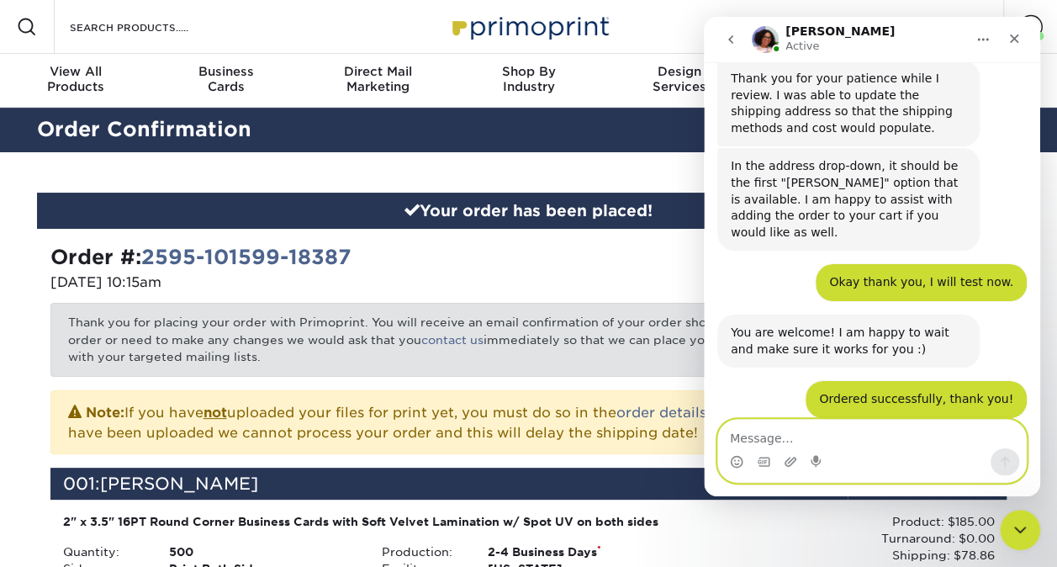
click at [879, 434] on textarea "Message…" at bounding box center [872, 434] width 308 height 29
type textarea "That's ti!"
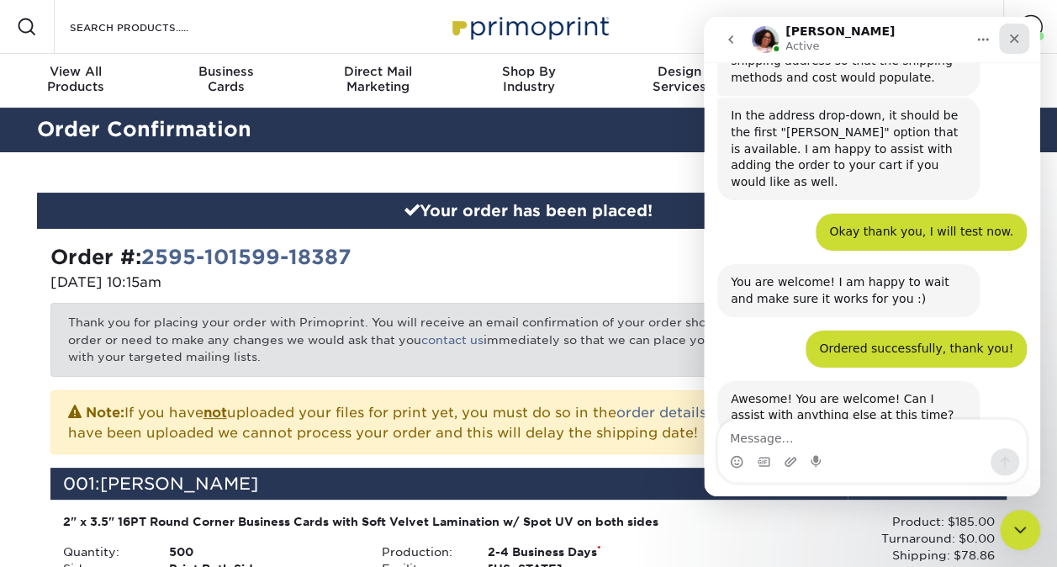
click at [1007, 39] on div "Close" at bounding box center [1014, 39] width 30 height 30
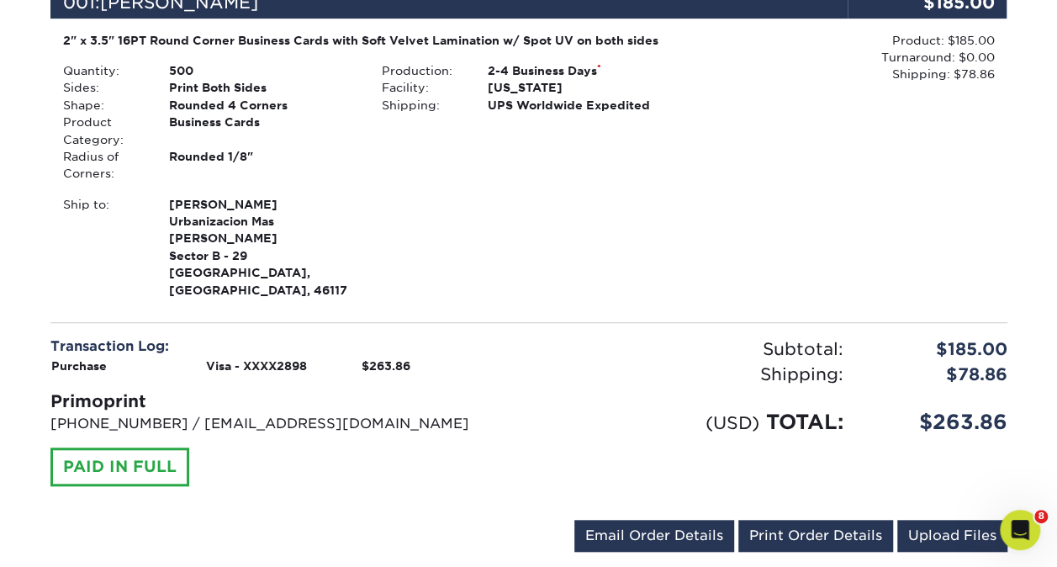
scroll to position [522, 0]
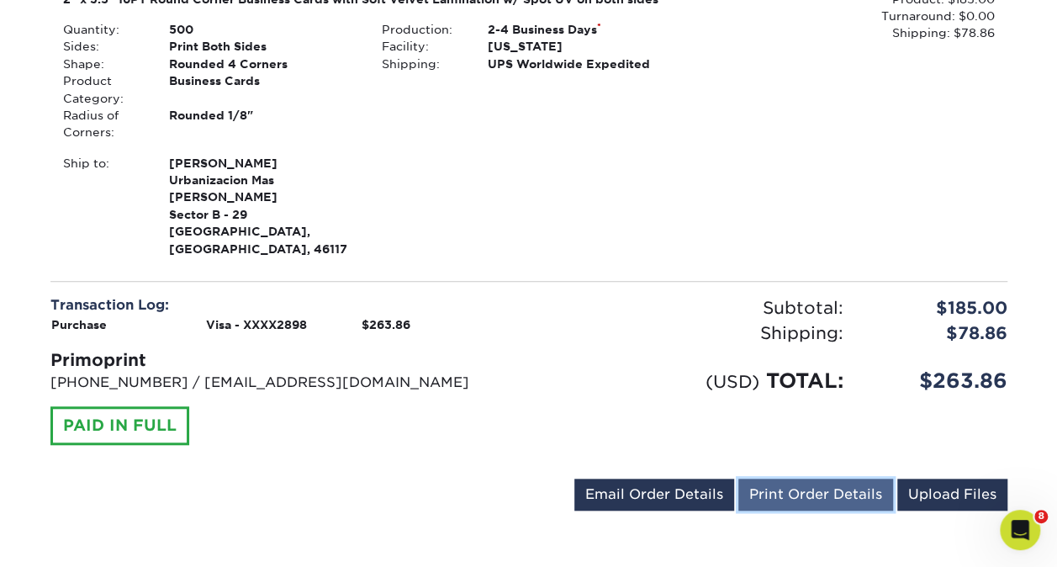
click at [778, 478] on link "Print Order Details" at bounding box center [815, 494] width 155 height 32
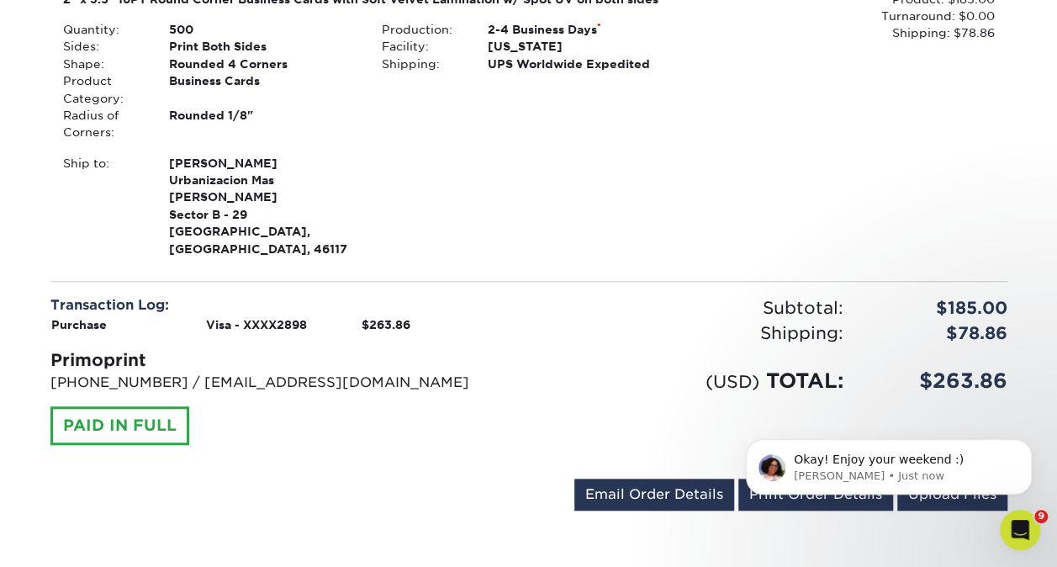
scroll to position [0, 0]
